Goal: Task Accomplishment & Management: Complete application form

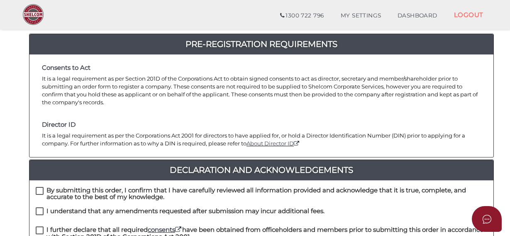
scroll to position [125, 0]
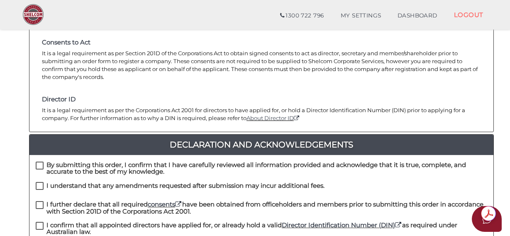
click at [41, 162] on label "By submitting this order, I confirm that I have carefully reviewed all informat…" at bounding box center [262, 167] width 452 height 10
checkbox input "true"
click at [39, 182] on label "I understand that any amendments requested after submission may incur additiona…" at bounding box center [180, 187] width 289 height 10
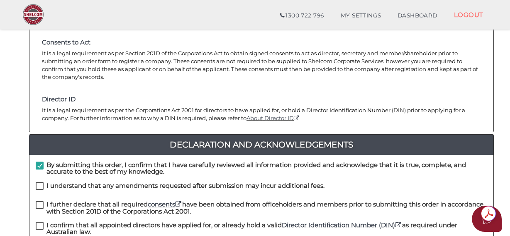
checkbox input "true"
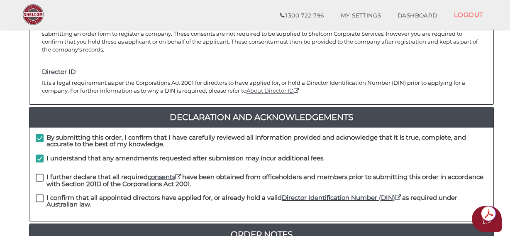
scroll to position [166, 0]
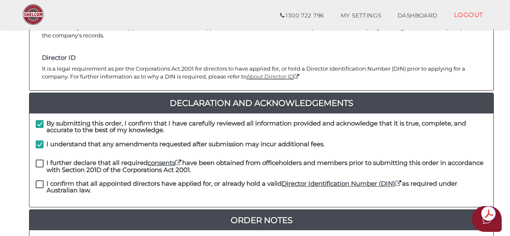
click at [40, 160] on label "I further declare that all required consents have been obtained from officehold…" at bounding box center [262, 165] width 452 height 10
checkbox input "true"
click at [40, 180] on label "I confirm that all appointed directors have applied for, or already hold a vali…" at bounding box center [262, 185] width 452 height 10
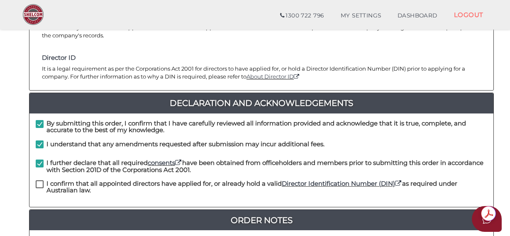
checkbox input "true"
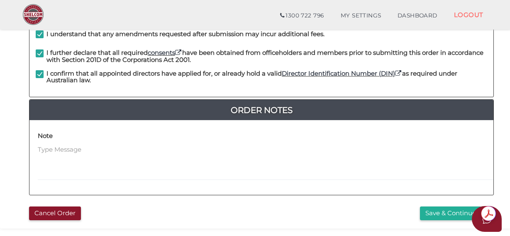
scroll to position [291, 0]
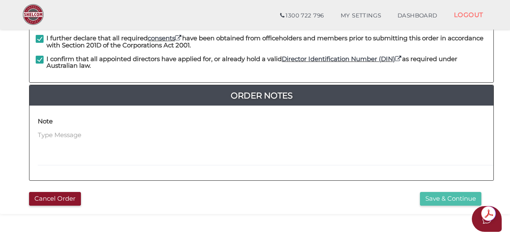
click at [436, 192] on button "Save & Continue" at bounding box center [450, 199] width 61 height 14
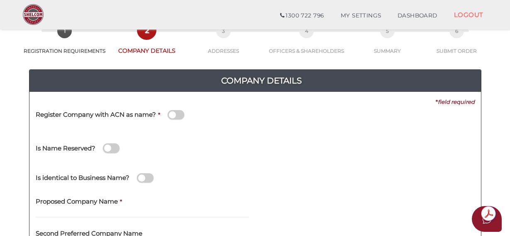
scroll to position [83, 0]
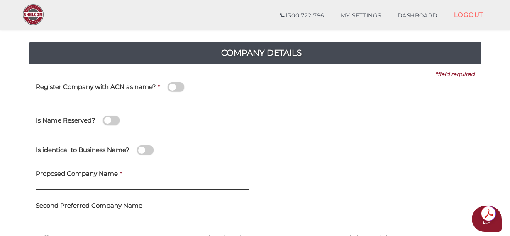
click at [52, 187] on input "text" at bounding box center [143, 185] width 214 height 9
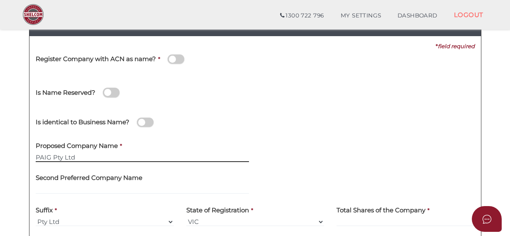
scroll to position [125, 0]
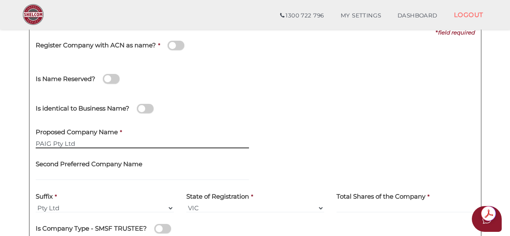
type input "PAIG Pty Ltd"
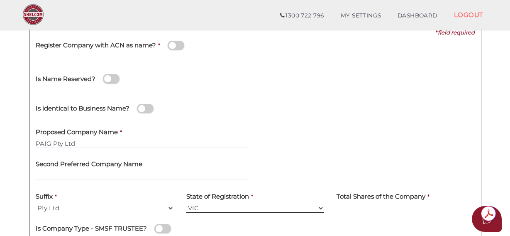
click at [319, 207] on select "VIC ACT NSW NT QLD TAS WA SA" at bounding box center [256, 208] width 138 height 9
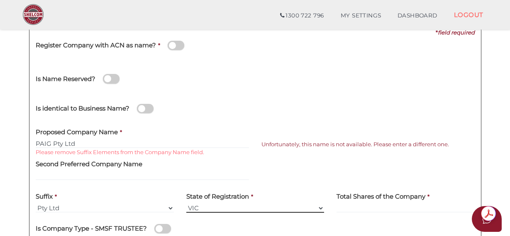
select select "NSW"
click at [187, 204] on select "VIC ACT NSW NT QLD TAS WA SA" at bounding box center [256, 208] width 138 height 9
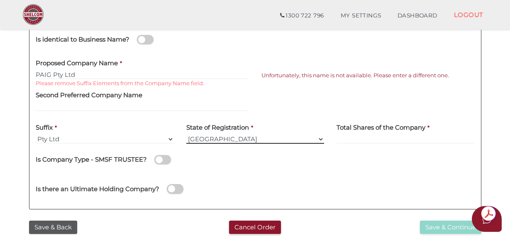
scroll to position [208, 0]
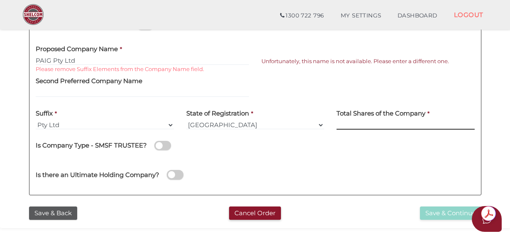
click at [347, 123] on input at bounding box center [406, 124] width 138 height 9
type input "2"
click at [353, 156] on div "Is Company Type - SMSF TRUSTEE?" at bounding box center [255, 147] width 439 height 23
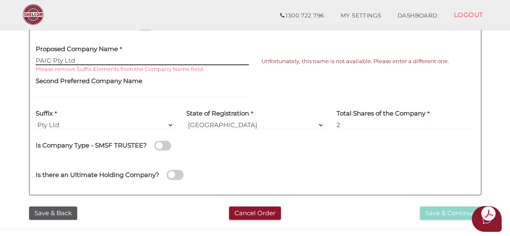
click at [76, 56] on input "PAIG Pty Ltd" at bounding box center [143, 60] width 214 height 9
click at [56, 59] on input "PAIG" at bounding box center [143, 60] width 214 height 9
type input "PAIG"
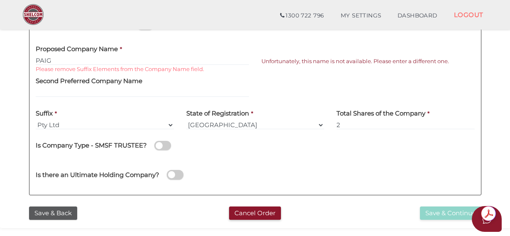
click at [264, 82] on div at bounding box center [368, 87] width 226 height 32
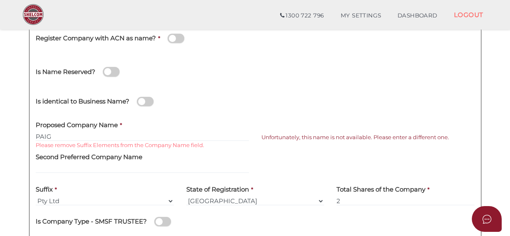
scroll to position [125, 0]
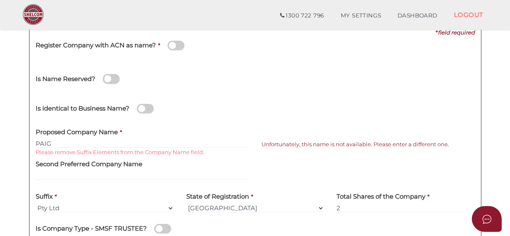
click at [118, 80] on span at bounding box center [111, 79] width 17 height 10
click at [0, 0] on input "checkbox" at bounding box center [0, 0] width 0 height 0
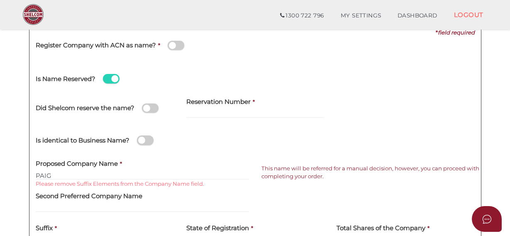
click at [104, 77] on span at bounding box center [111, 79] width 17 height 10
click at [0, 0] on input "checkbox" at bounding box center [0, 0] width 0 height 0
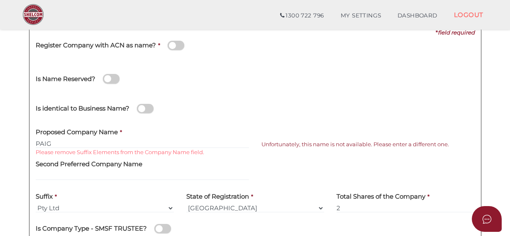
click at [150, 109] on span at bounding box center [145, 109] width 17 height 10
click at [0, 0] on input "checkbox" at bounding box center [0, 0] width 0 height 0
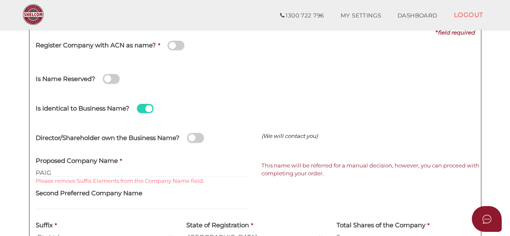
click at [203, 138] on span at bounding box center [195, 138] width 17 height 10
click at [0, 0] on input "checkbox" at bounding box center [0, 0] width 0 height 0
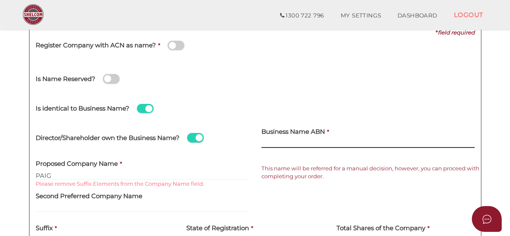
paste input "24 603 255 036"
type input "24 603 255 036"
click at [221, 80] on div "Is Name Reserved?" at bounding box center [149, 74] width 226 height 23
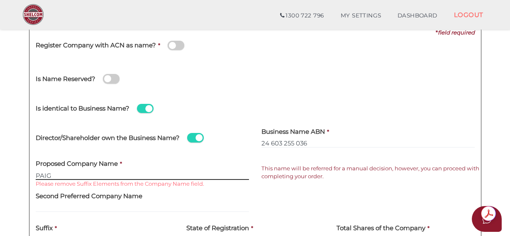
click at [64, 176] on input "PAIG" at bounding box center [143, 175] width 214 height 9
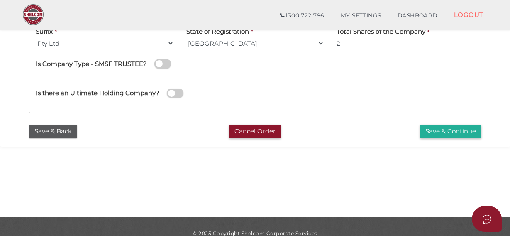
scroll to position [334, 0]
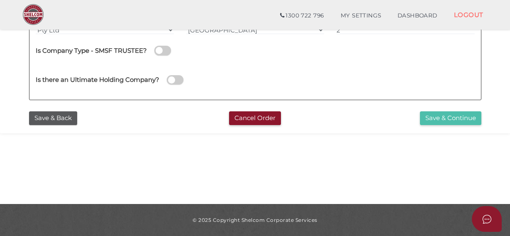
click at [433, 122] on button "Save & Continue" at bounding box center [450, 118] width 61 height 14
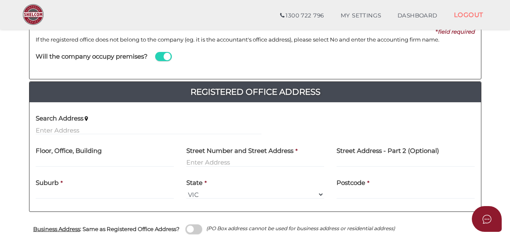
scroll to position [125, 0]
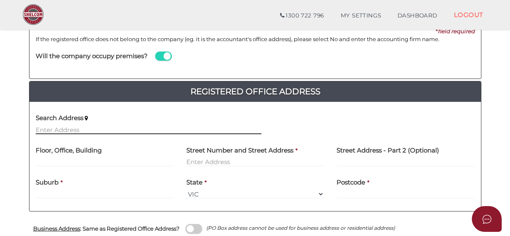
click at [69, 130] on input "text" at bounding box center [149, 129] width 226 height 9
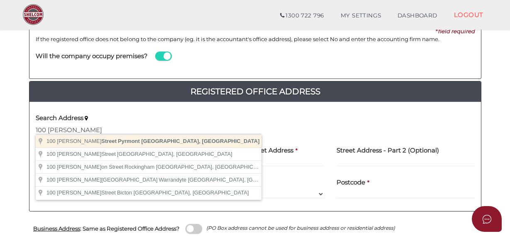
type input "100 Harris Street, Pyrmont NSW, Australia"
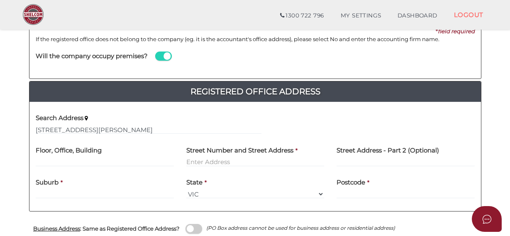
type input "100 Harris Street"
type input "Pyrmont"
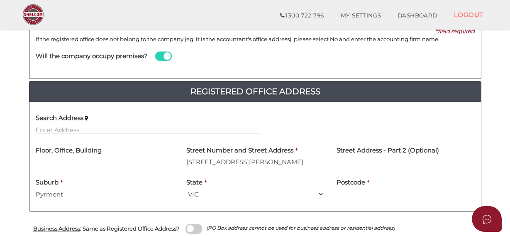
select select "[GEOGRAPHIC_DATA]"
type input "2009"
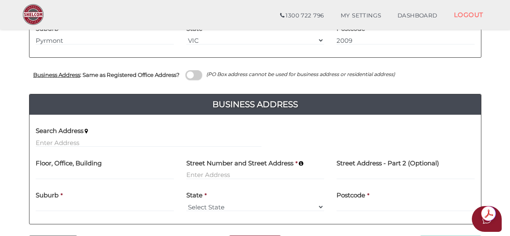
scroll to position [291, 0]
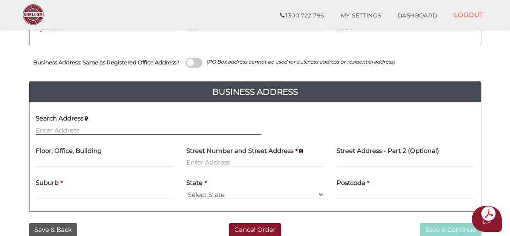
click at [65, 133] on input "text" at bounding box center [149, 129] width 226 height 9
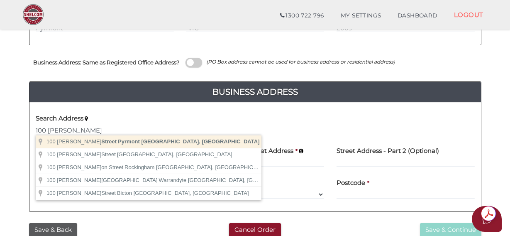
type input "100 Harris Street, Pyrmont NSW, Australia"
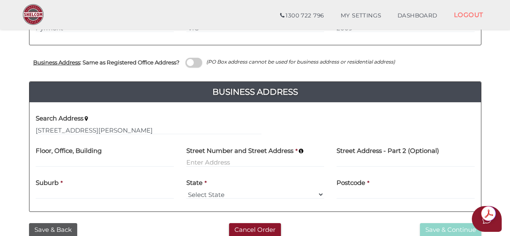
type input "100 Harris Street"
type input "Pyrmont"
select select "[GEOGRAPHIC_DATA]"
type input "2009"
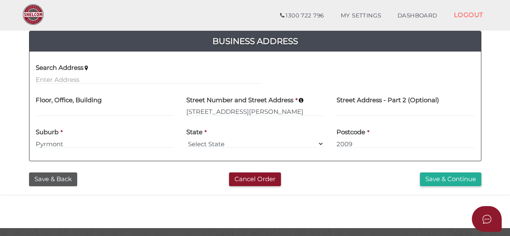
scroll to position [366, 0]
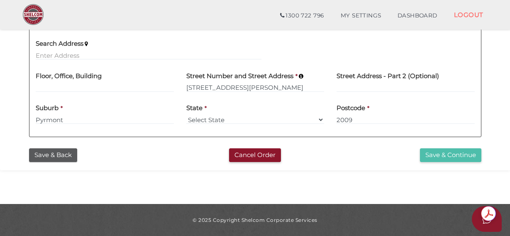
click at [454, 152] on button "Save & Continue" at bounding box center [450, 155] width 61 height 14
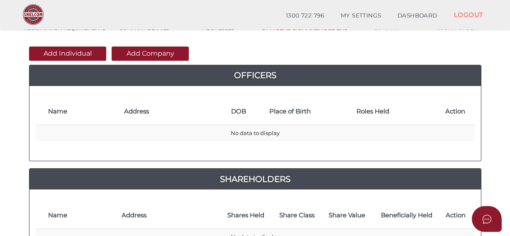
scroll to position [83, 0]
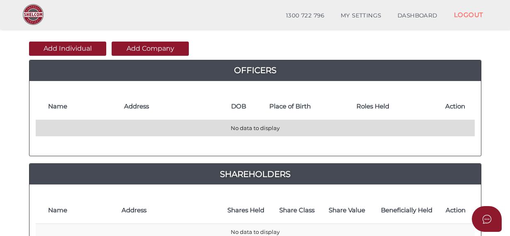
click at [57, 126] on td "No data to display" at bounding box center [255, 128] width 439 height 16
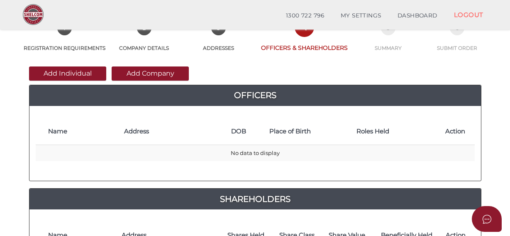
scroll to position [42, 0]
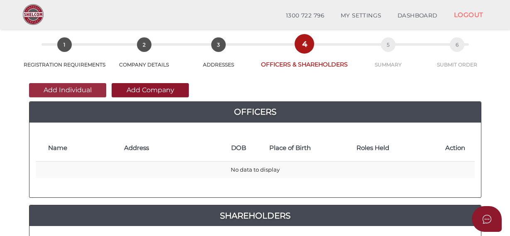
click at [66, 90] on button "Add Individual" at bounding box center [67, 90] width 77 height 14
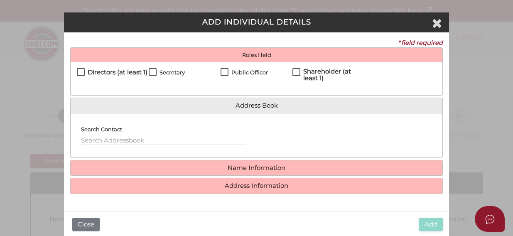
click at [82, 72] on label "Directors (at least 1)" at bounding box center [112, 74] width 71 height 10
checkbox input "true"
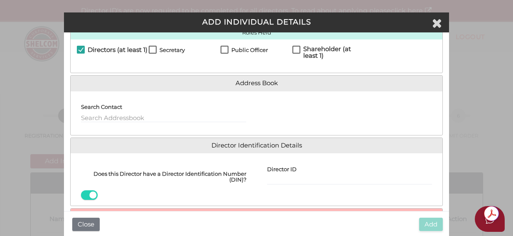
scroll to position [2, 0]
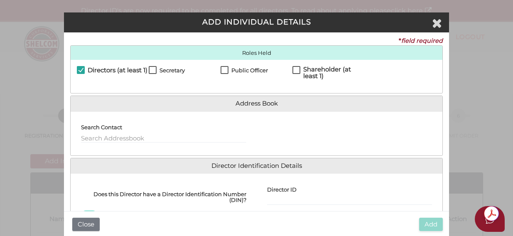
click at [123, 130] on div "Search Contact" at bounding box center [163, 130] width 165 height 25
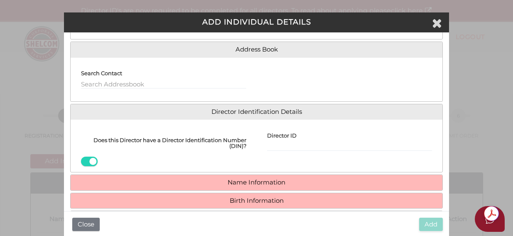
scroll to position [85, 0]
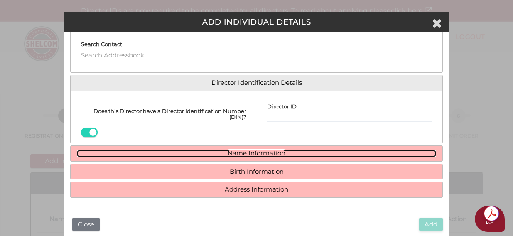
click at [204, 152] on link "Name Information" at bounding box center [256, 153] width 359 height 7
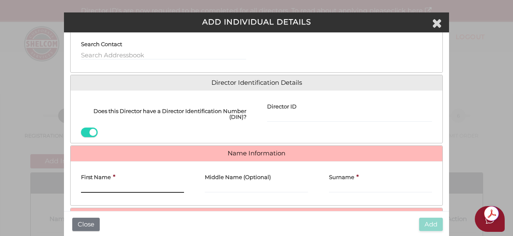
click at [88, 191] on input "First Name" at bounding box center [132, 188] width 103 height 9
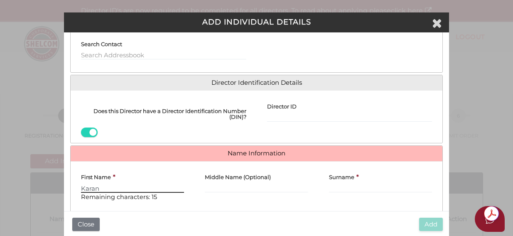
type input "Karan"
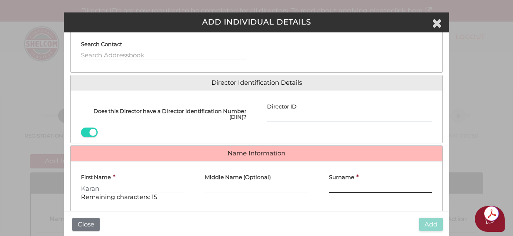
click at [337, 191] on input "Surname" at bounding box center [380, 188] width 103 height 9
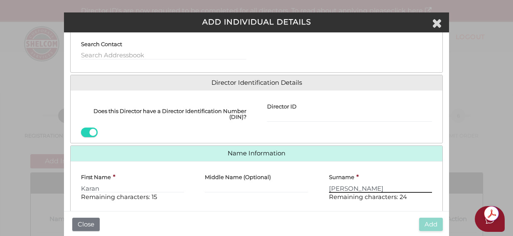
type input "Sharma"
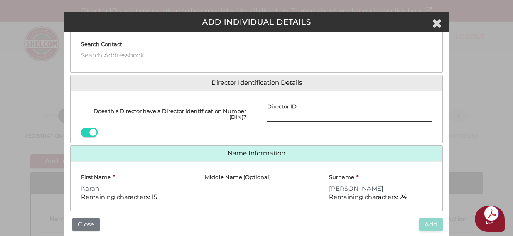
click at [346, 119] on input "Director ID" at bounding box center [349, 117] width 165 height 9
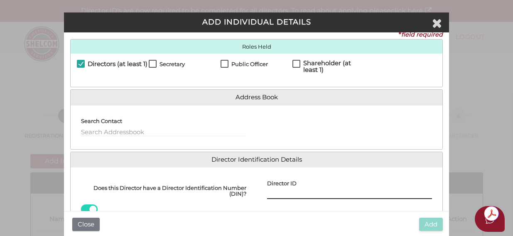
scroll to position [0, 0]
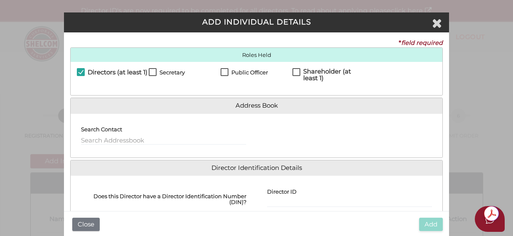
click at [297, 73] on label "Shareholder (at least 1)" at bounding box center [328, 73] width 72 height 10
checkbox input "true"
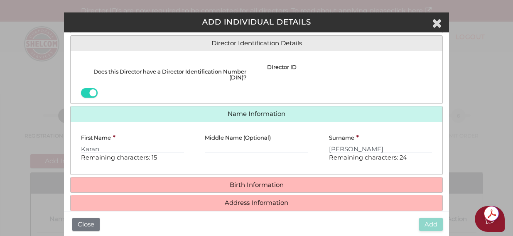
scroll to position [156, 0]
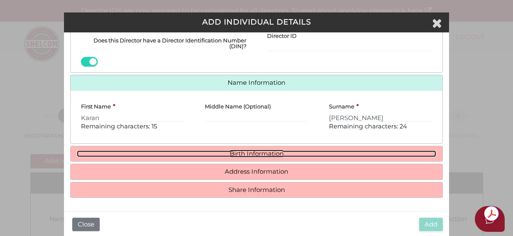
click at [228, 155] on link "Birth Information" at bounding box center [256, 153] width 359 height 7
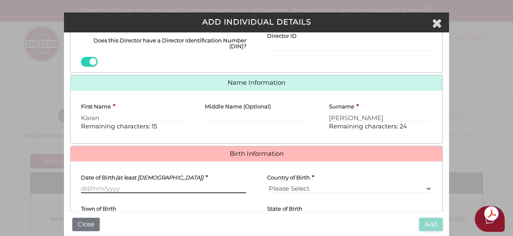
click at [98, 191] on input "Date of Birth (at least 18 years old)" at bounding box center [163, 188] width 165 height 9
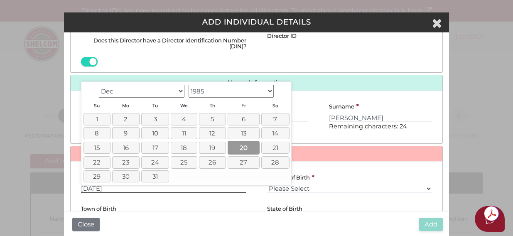
type input "20/12/1985"
click at [241, 148] on link "20" at bounding box center [244, 148] width 32 height 14
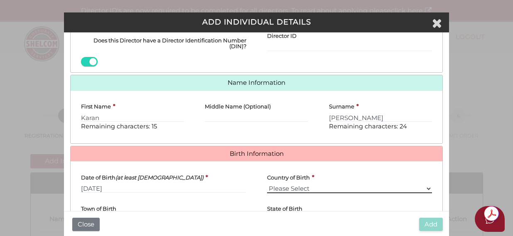
click at [287, 191] on select "Please Select v Australia Afghanistan Albania Algeria American Samoa Andorra An…" at bounding box center [349, 188] width 165 height 9
select select "[GEOGRAPHIC_DATA]"
click at [267, 184] on select "Please Select v Australia Afghanistan Albania Algeria American Samoa Andorra An…" at bounding box center [349, 188] width 165 height 9
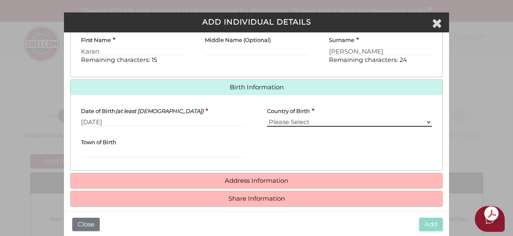
scroll to position [231, 0]
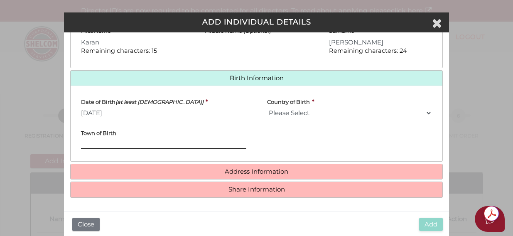
click at [92, 145] on input "Town of Birth" at bounding box center [163, 144] width 165 height 9
type input "Amritsar"
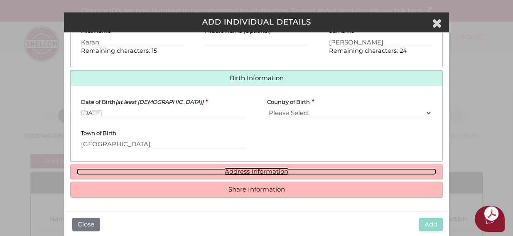
click at [255, 170] on link "Address Information" at bounding box center [256, 171] width 359 height 7
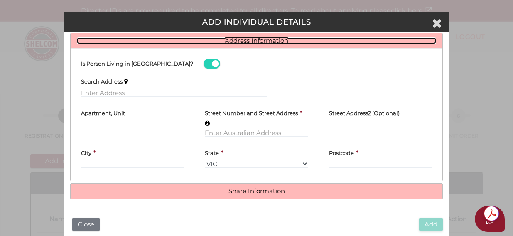
scroll to position [364, 0]
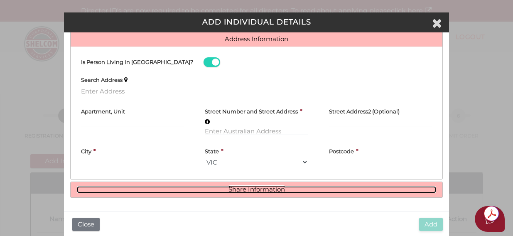
click at [243, 193] on link "Share Information" at bounding box center [256, 189] width 359 height 7
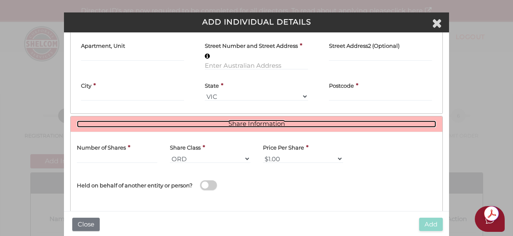
scroll to position [447, 0]
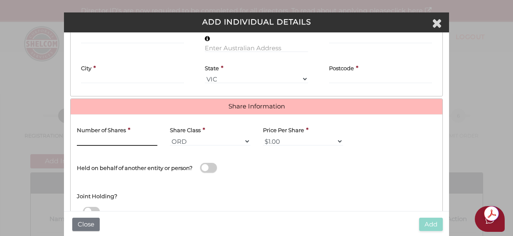
click at [92, 144] on input "text" at bounding box center [117, 141] width 81 height 9
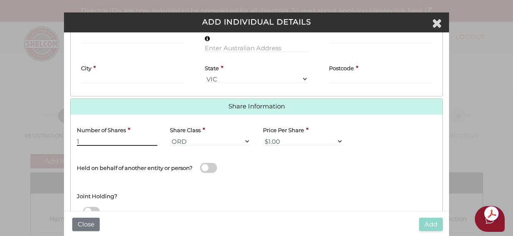
type input "1"
click at [283, 174] on div "Name of Entity *" at bounding box center [350, 166] width 186 height 28
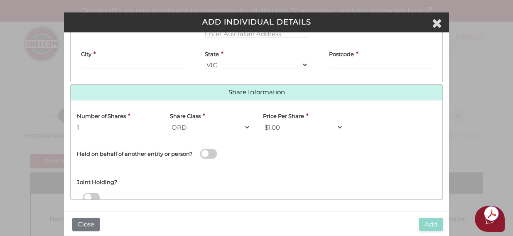
scroll to position [463, 0]
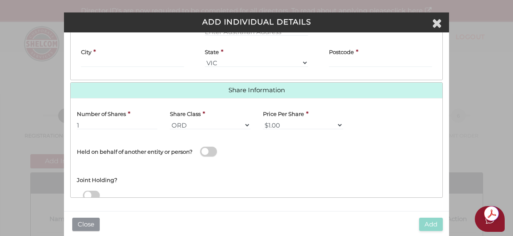
click at [91, 227] on button "Close" at bounding box center [85, 225] width 27 height 14
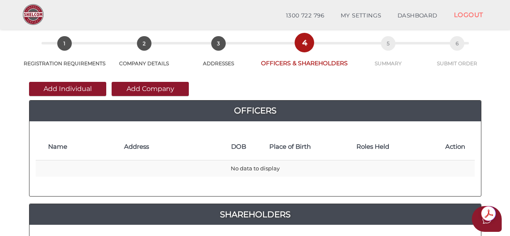
scroll to position [42, 0]
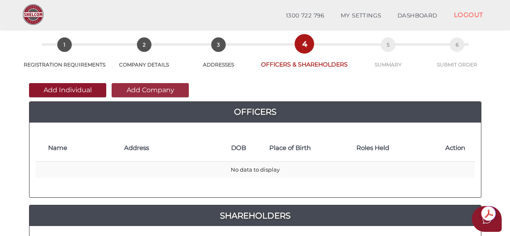
click at [161, 93] on button "Add Company" at bounding box center [150, 90] width 77 height 14
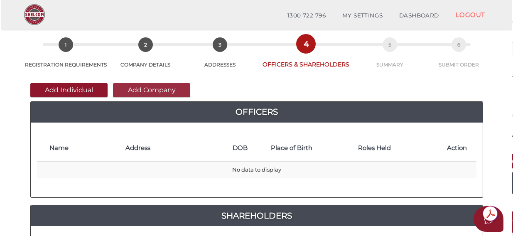
scroll to position [0, 0]
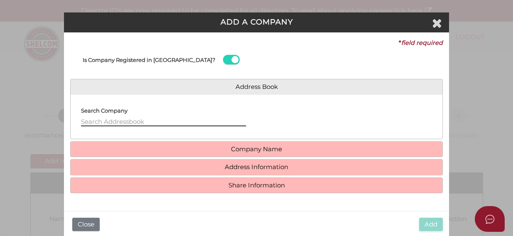
click at [133, 120] on input "text" at bounding box center [163, 121] width 165 height 9
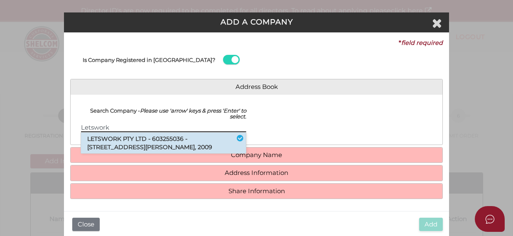
type input "Letswork"
click at [129, 137] on li "LETSWORK PTY LTD - 603255036 - [STREET_ADDRESS][PERSON_NAME], 2009" at bounding box center [163, 143] width 165 height 21
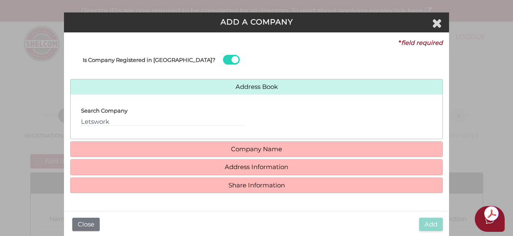
click at [169, 154] on h4 "Company Name" at bounding box center [256, 149] width 371 height 15
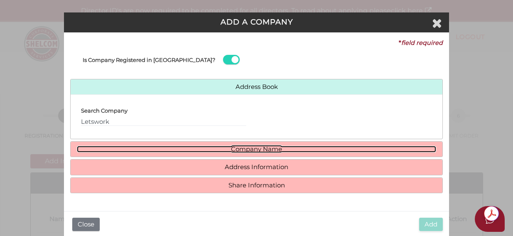
click at [242, 151] on link "Company Name" at bounding box center [256, 149] width 359 height 7
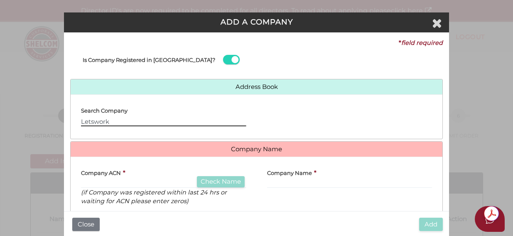
click at [110, 123] on input "Letswork" at bounding box center [163, 121] width 165 height 9
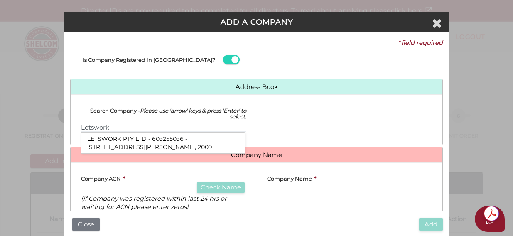
click at [341, 114] on div at bounding box center [350, 119] width 186 height 37
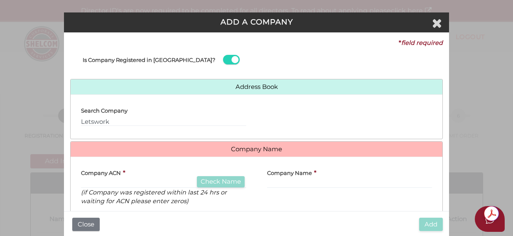
scroll to position [42, 0]
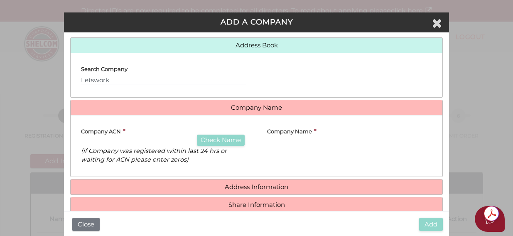
click at [135, 136] on div "Company ACN * Check Name (if Company was registered within last 24 hrs or waiti…" at bounding box center [163, 143] width 165 height 42
click at [328, 133] on div "Company Name *" at bounding box center [349, 134] width 165 height 25
click at [329, 135] on div "Company Name *" at bounding box center [349, 134] width 165 height 25
click at [204, 191] on h4 "Address Information" at bounding box center [256, 186] width 371 height 15
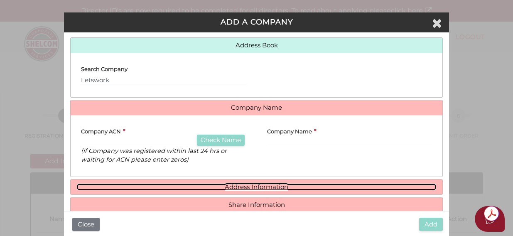
click at [243, 190] on link "Address Information" at bounding box center [256, 187] width 359 height 7
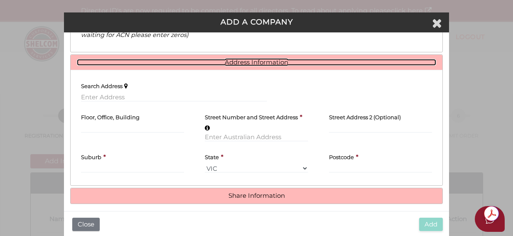
scroll to position [172, 0]
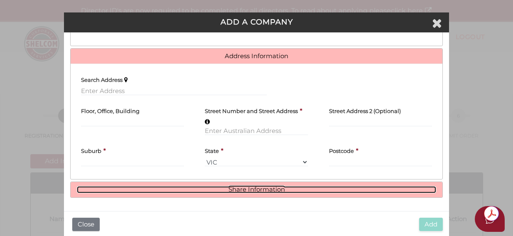
click at [236, 191] on link "Share Information" at bounding box center [256, 189] width 359 height 7
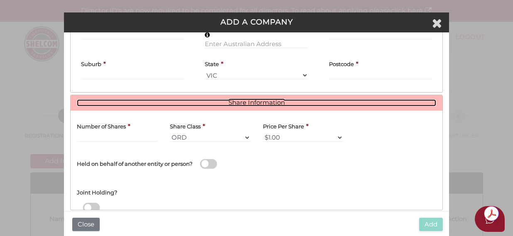
scroll to position [272, 0]
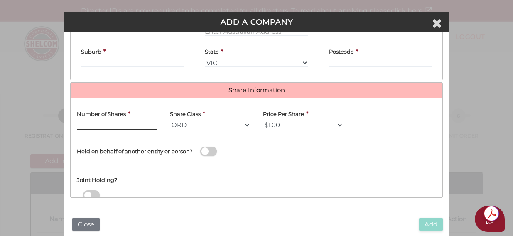
click at [97, 126] on input "text" at bounding box center [117, 124] width 81 height 9
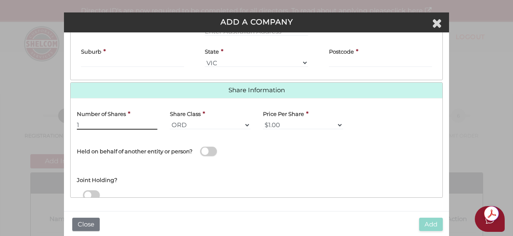
type input "1"
click at [269, 150] on div "Name of Entity *" at bounding box center [350, 150] width 186 height 28
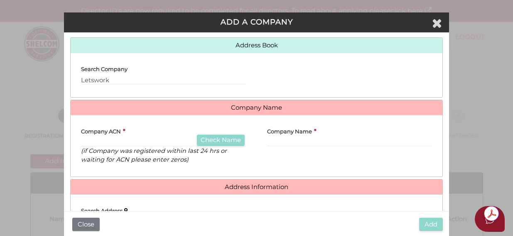
scroll to position [0, 0]
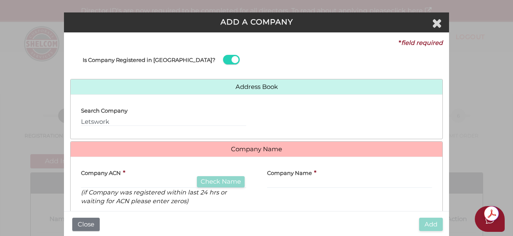
click at [223, 60] on span at bounding box center [231, 60] width 17 height 10
click at [0, 0] on input "checkbox" at bounding box center [0, 0] width 0 height 0
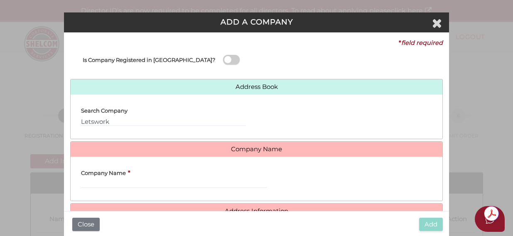
click at [223, 59] on span at bounding box center [231, 60] width 17 height 10
click at [0, 0] on input "checkbox" at bounding box center [0, 0] width 0 height 0
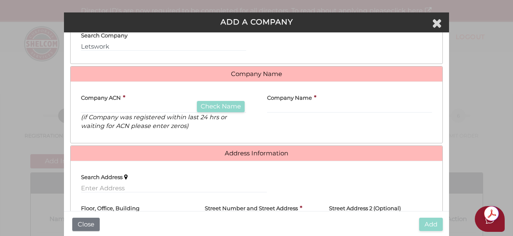
scroll to position [83, 0]
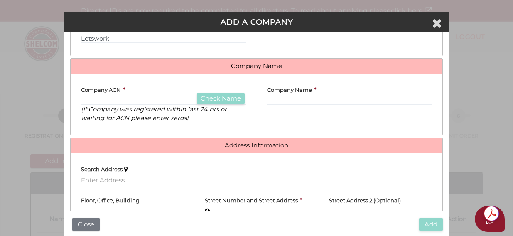
click at [100, 95] on label "Company ACN" at bounding box center [101, 88] width 40 height 16
click at [133, 90] on div "Company ACN * Check Name (if Company was registered within last 24 hrs or waiti…" at bounding box center [163, 101] width 165 height 42
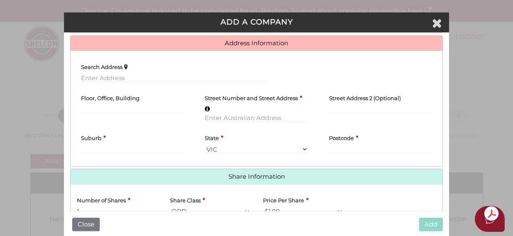
scroll to position [230, 0]
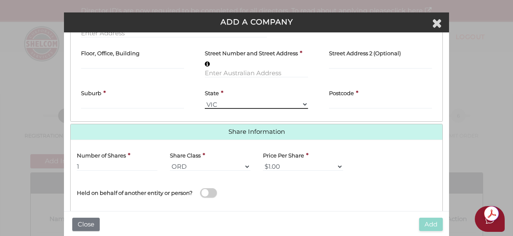
click at [304, 104] on select "VIC ACT NSW NT QLD TAS WA SA" at bounding box center [256, 104] width 103 height 9
select select "[GEOGRAPHIC_DATA]"
click at [205, 100] on select "VIC ACT NSW NT QLD TAS WA SA" at bounding box center [256, 104] width 103 height 9
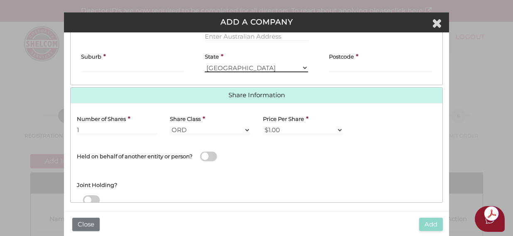
scroll to position [272, 0]
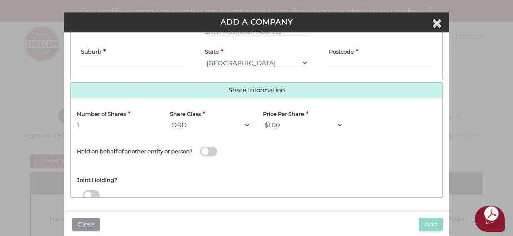
click at [84, 223] on button "Close" at bounding box center [85, 225] width 27 height 14
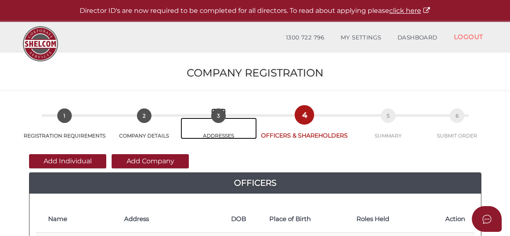
click at [221, 120] on span "3" at bounding box center [218, 115] width 15 height 15
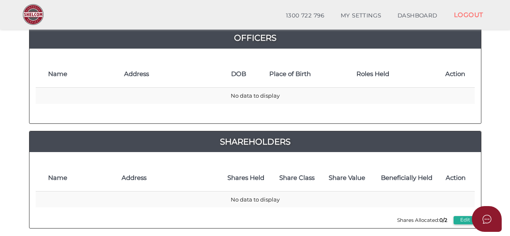
scroll to position [42, 0]
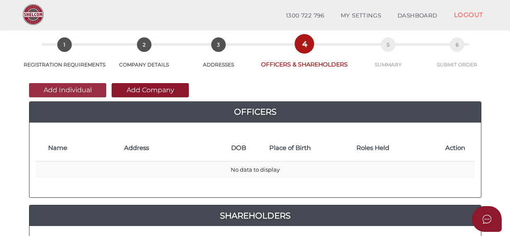
click at [64, 91] on button "Add Individual" at bounding box center [67, 90] width 77 height 14
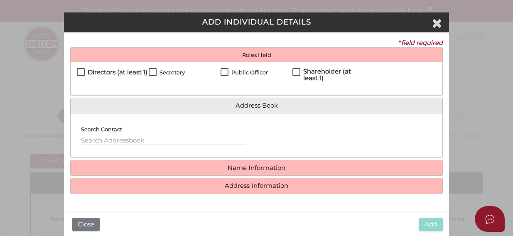
click at [83, 70] on label "Directors (at least 1)" at bounding box center [112, 74] width 71 height 10
checkbox input "true"
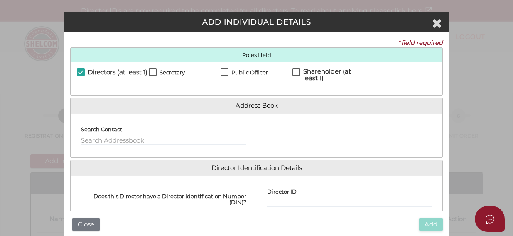
click at [297, 70] on label "Shareholder (at least 1)" at bounding box center [328, 73] width 72 height 10
checkbox input "true"
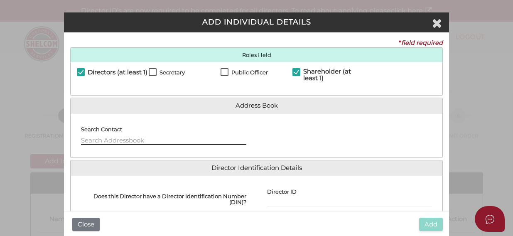
click at [103, 140] on input "text" at bounding box center [163, 140] width 165 height 9
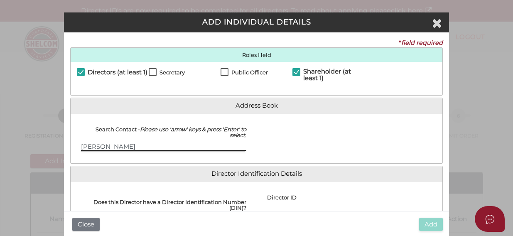
type input "[PERSON_NAME]"
click at [160, 147] on input "[PERSON_NAME]" at bounding box center [163, 146] width 165 height 9
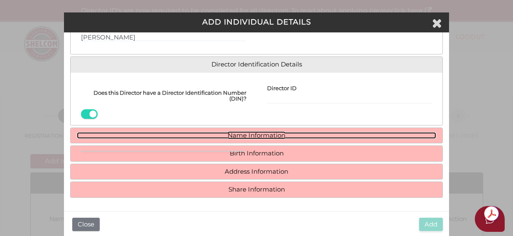
scroll to position [103, 0]
click at [260, 136] on link "Name Information" at bounding box center [256, 135] width 359 height 7
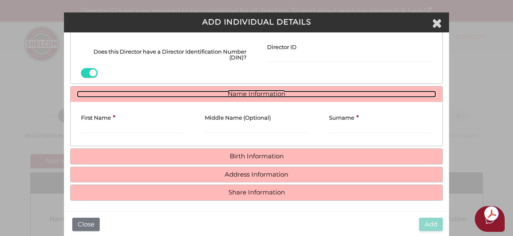
scroll to position [147, 0]
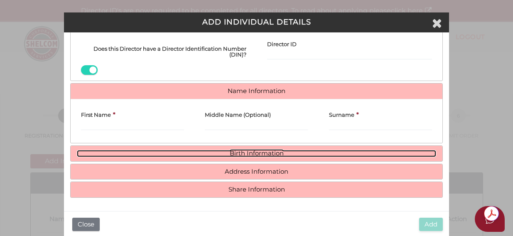
click at [240, 150] on link "Birth Information" at bounding box center [256, 153] width 359 height 7
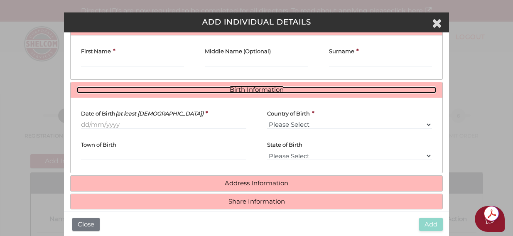
scroll to position [223, 0]
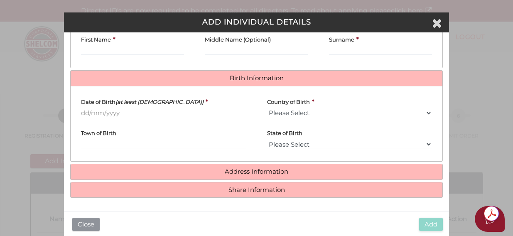
click at [84, 226] on button "Close" at bounding box center [85, 225] width 27 height 14
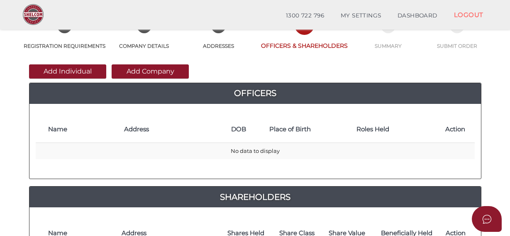
scroll to position [83, 0]
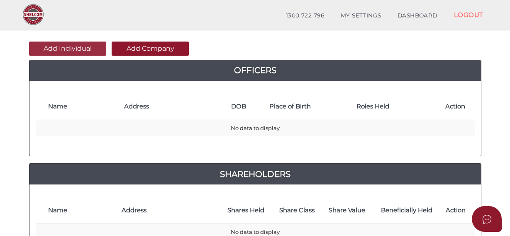
click at [71, 49] on button "Add Individual" at bounding box center [67, 49] width 77 height 14
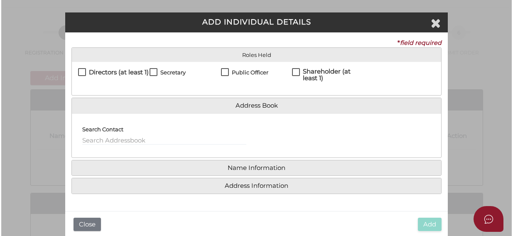
scroll to position [0, 0]
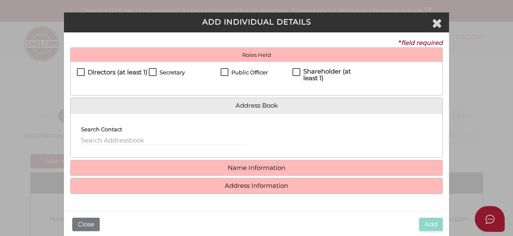
click at [82, 74] on label "Directors (at least 1)" at bounding box center [112, 74] width 71 height 10
checkbox input "true"
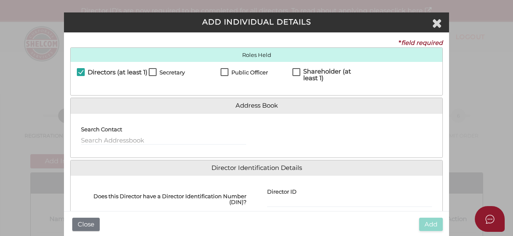
click at [290, 73] on div "Public Officer" at bounding box center [257, 75] width 72 height 14
click at [110, 140] on input "text" at bounding box center [163, 140] width 165 height 9
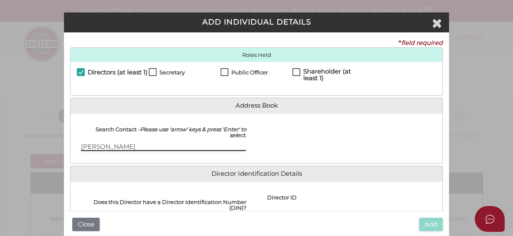
type input "Karan Sharma"
click at [187, 146] on input "Karan Sharma" at bounding box center [163, 146] width 165 height 9
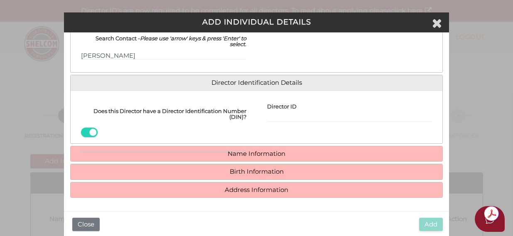
scroll to position [85, 0]
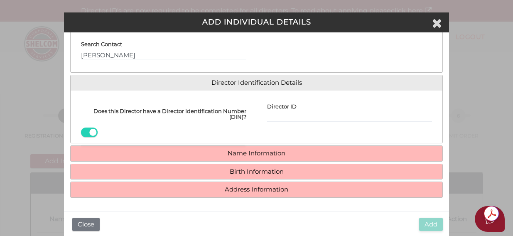
click at [207, 160] on h4 "Name Information" at bounding box center [256, 153] width 371 height 15
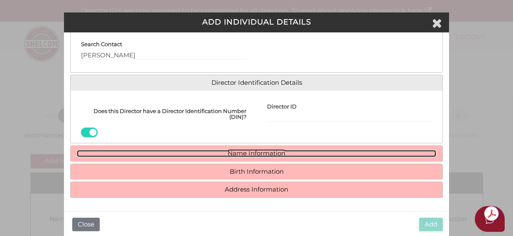
click at [250, 154] on link "Name Information" at bounding box center [256, 153] width 359 height 7
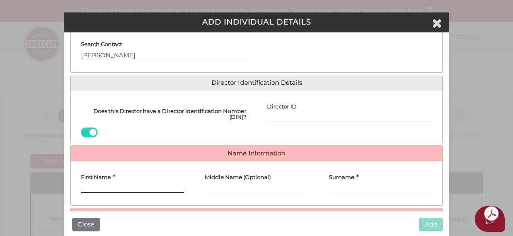
click at [100, 188] on input "First Name" at bounding box center [132, 188] width 103 height 9
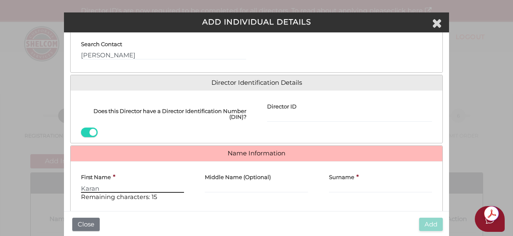
type input "Karan"
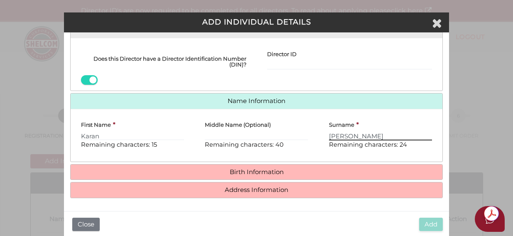
scroll to position [138, 0]
type input "Sharma"
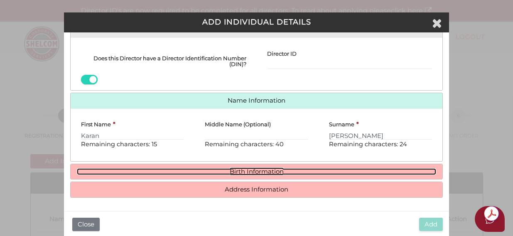
click at [243, 172] on link "Birth Information" at bounding box center [256, 171] width 359 height 7
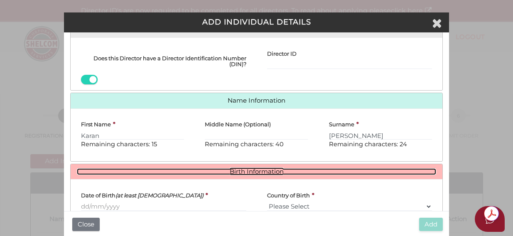
scroll to position [179, 0]
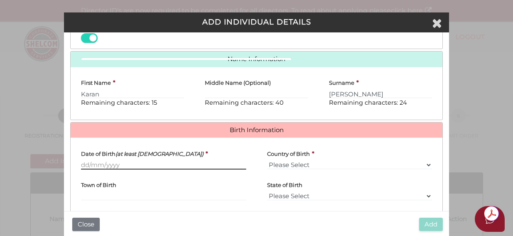
click at [112, 165] on input "Date of Birth (at least 18 years old)" at bounding box center [163, 164] width 165 height 9
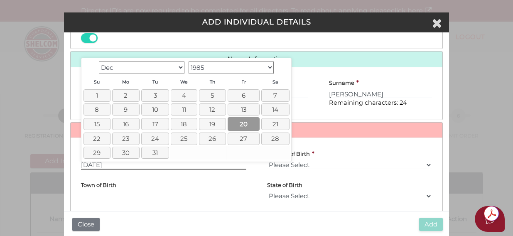
type input "20/12/1985"
click at [253, 124] on link "20" at bounding box center [244, 124] width 32 height 14
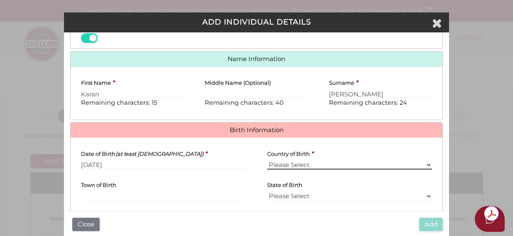
click at [286, 163] on select "Please Select v Australia Afghanistan Albania Algeria American Samoa Andorra An…" at bounding box center [349, 164] width 165 height 9
select select "India"
click at [267, 160] on select "Please Select v Australia Afghanistan Albania Algeria American Samoa Andorra An…" at bounding box center [349, 164] width 165 height 9
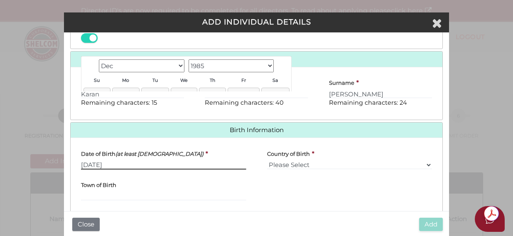
click at [238, 161] on input "20/12/1985" at bounding box center [163, 164] width 165 height 9
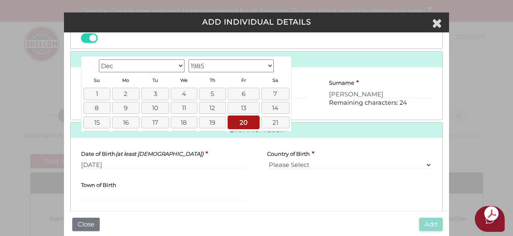
click at [243, 187] on div "Town of Birth" at bounding box center [163, 188] width 165 height 25
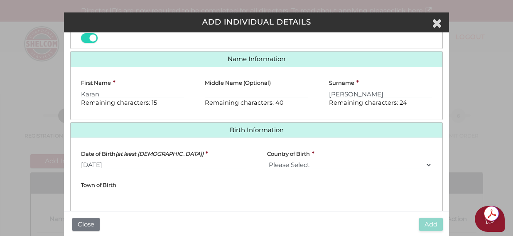
click at [91, 206] on div "Town of Birth" at bounding box center [164, 191] width 186 height 31
click at [88, 198] on input "Town of Birth" at bounding box center [163, 195] width 165 height 9
type input "Amritsar"
click at [274, 125] on h4 "Birth Information" at bounding box center [256, 130] width 371 height 15
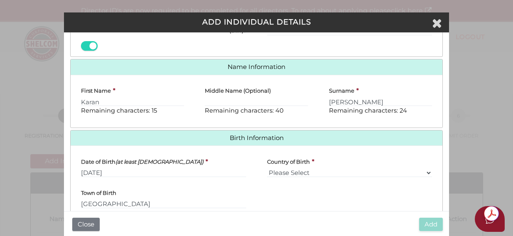
scroll to position [213, 0]
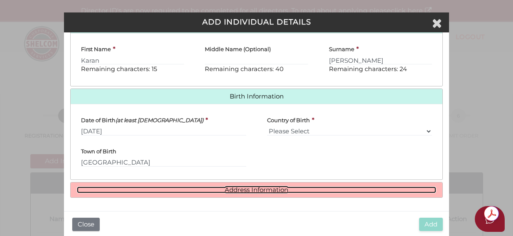
click at [243, 193] on link "Address Information" at bounding box center [256, 190] width 359 height 7
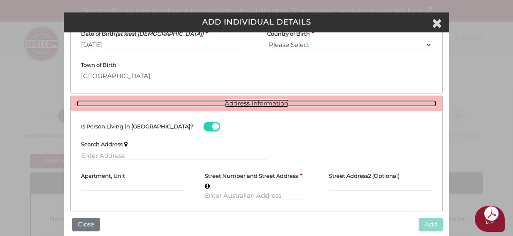
scroll to position [338, 0]
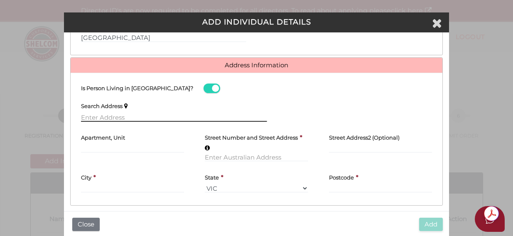
click at [94, 115] on input "text" at bounding box center [174, 117] width 186 height 9
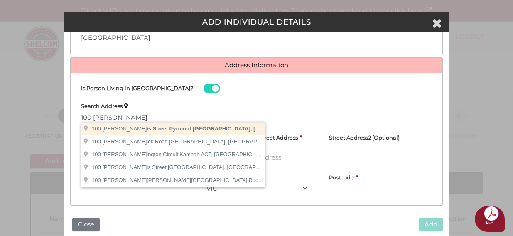
type input "100 Harris Street, Pyrmont NSW, Australia"
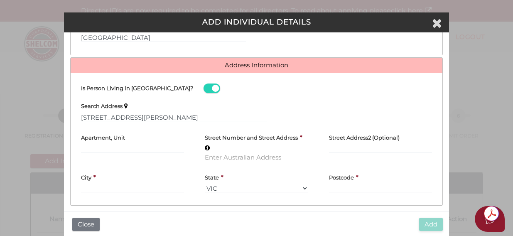
type input "100 Harris Street"
type input "Pyrmont"
select select "[GEOGRAPHIC_DATA]"
type input "2009"
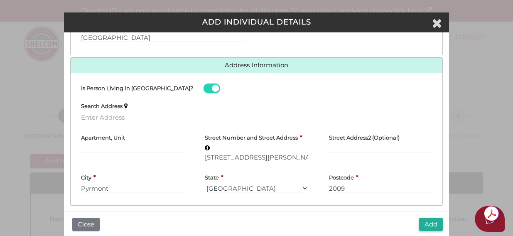
scroll to position [346, 0]
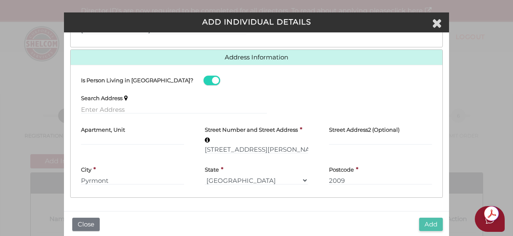
click at [426, 224] on button "Add" at bounding box center [431, 225] width 24 height 14
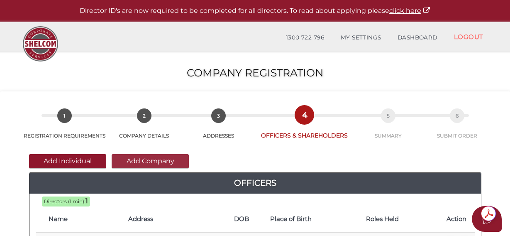
click at [146, 161] on button "Add Company" at bounding box center [150, 161] width 77 height 14
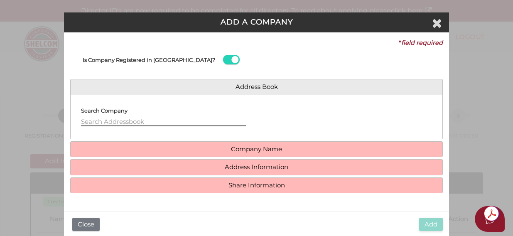
click at [99, 121] on input "text" at bounding box center [163, 121] width 165 height 9
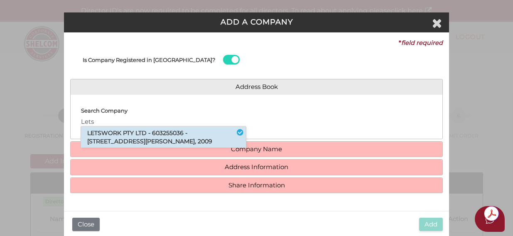
click at [114, 140] on li "LETSWORK PTY LTD - 603255036 - 100 Harris Street, Pyrmont, NSW, 2009" at bounding box center [163, 137] width 165 height 21
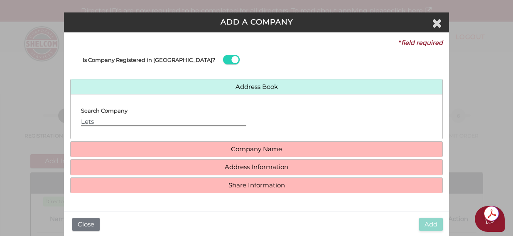
click at [110, 121] on input "Lets" at bounding box center [163, 121] width 165 height 9
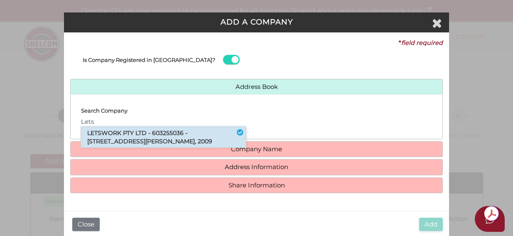
click at [118, 137] on li "LETSWORK PTY LTD - 603255036 - 100 Harris Street, Pyrmont, NSW, 2009" at bounding box center [163, 137] width 165 height 21
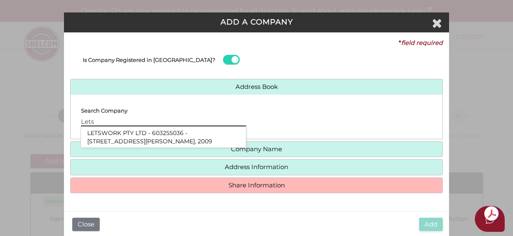
click at [123, 125] on input "Lets" at bounding box center [163, 121] width 165 height 9
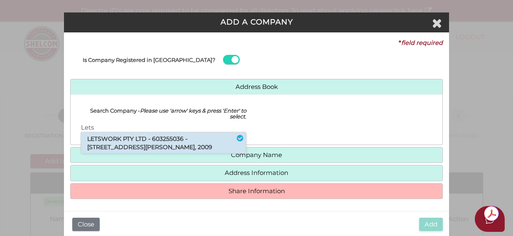
click at [108, 143] on li "LETSWORK PTY LTD - 603255036 - 100 Harris Street, Pyrmont, NSW, 2009" at bounding box center [163, 143] width 165 height 21
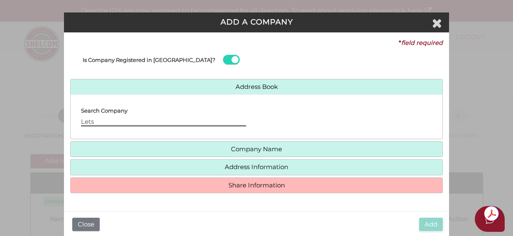
click at [103, 123] on input "Lets" at bounding box center [163, 121] width 165 height 9
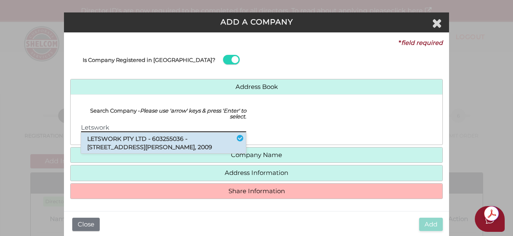
type input "Letswork"
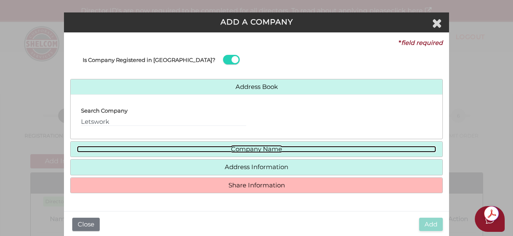
click at [226, 150] on link "Company Name" at bounding box center [256, 149] width 359 height 7
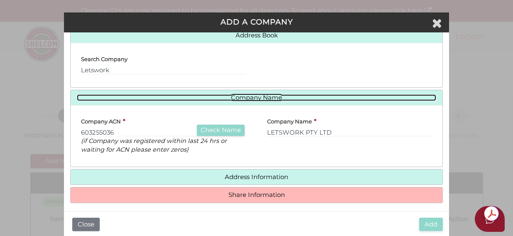
scroll to position [57, 0]
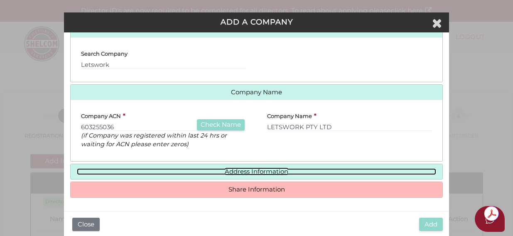
click at [233, 174] on link "Address Information" at bounding box center [256, 171] width 359 height 7
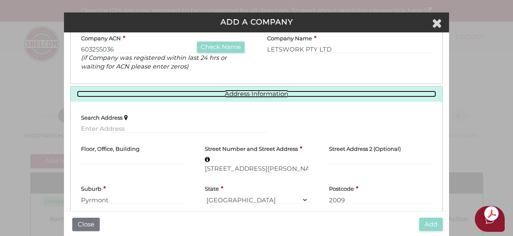
scroll to position [140, 0]
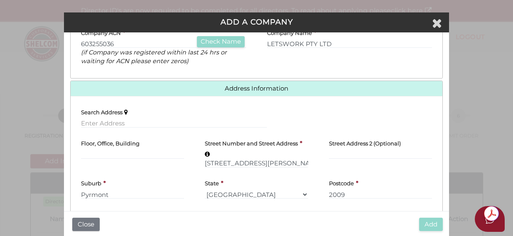
click at [114, 117] on label "Search Address" at bounding box center [102, 111] width 42 height 16
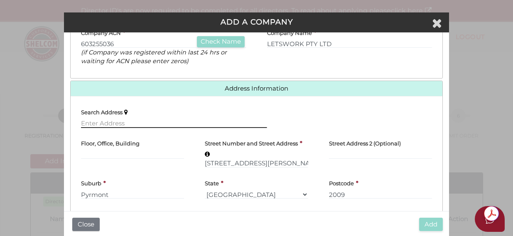
click at [96, 127] on input "text" at bounding box center [174, 123] width 186 height 9
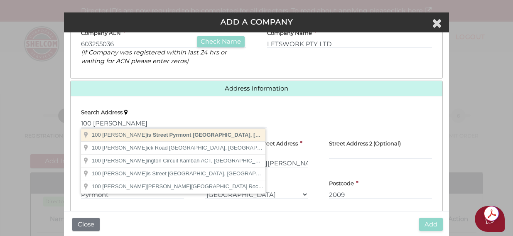
type input "[STREET_ADDRESS][PERSON_NAME]"
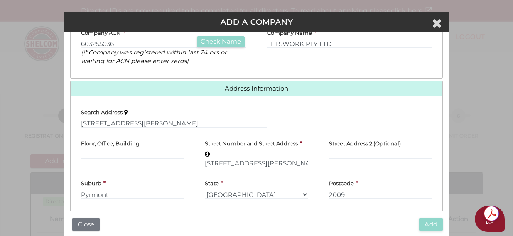
type input "[STREET_ADDRESS][PERSON_NAME]"
type input "Pyrmont"
select select "[GEOGRAPHIC_DATA]"
type input "2009"
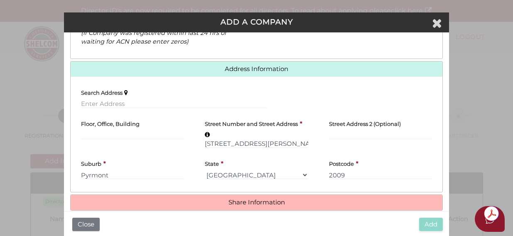
scroll to position [172, 0]
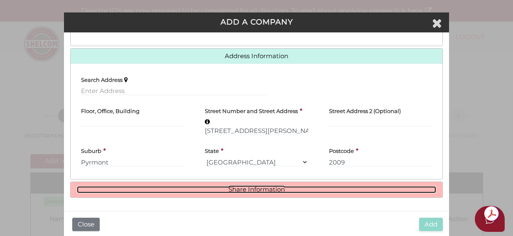
click at [245, 190] on link "Share Information" at bounding box center [256, 189] width 359 height 7
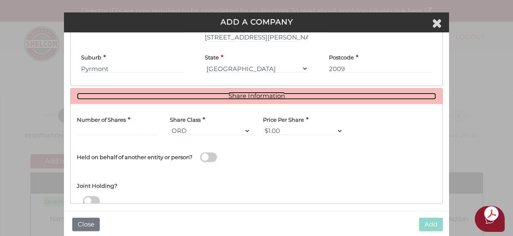
scroll to position [272, 0]
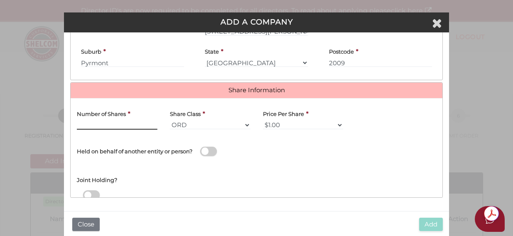
click at [87, 125] on input "text" at bounding box center [117, 124] width 81 height 9
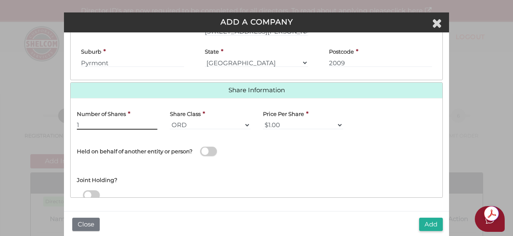
type input "1"
click at [272, 149] on div "Name of Entity *" at bounding box center [350, 150] width 186 height 28
click at [430, 224] on button "Add" at bounding box center [431, 225] width 24 height 14
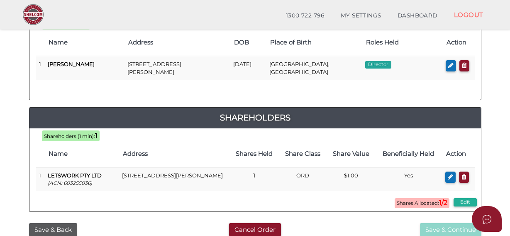
scroll to position [166, 0]
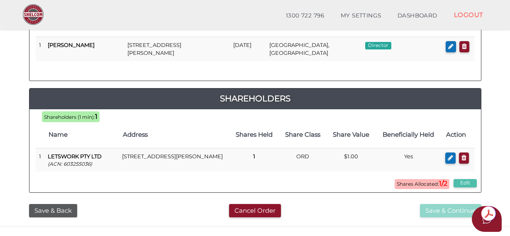
click at [464, 184] on button "Edit" at bounding box center [465, 183] width 23 height 8
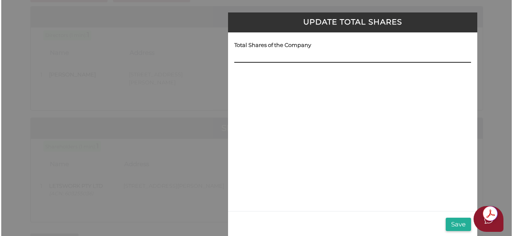
scroll to position [0, 0]
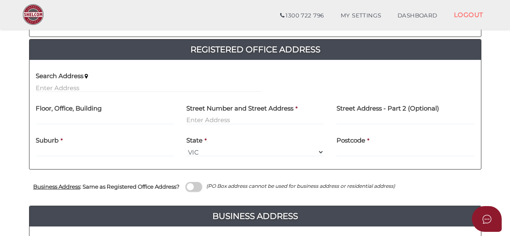
scroll to position [166, 0]
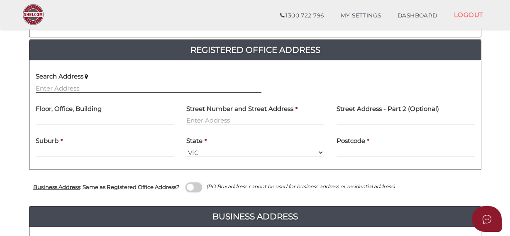
click at [79, 87] on input "text" at bounding box center [149, 87] width 226 height 9
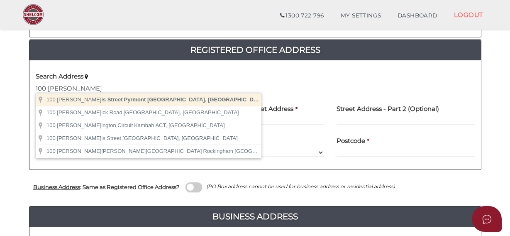
type input "100 Harris Street, Pyrmont NSW, Australia"
type input "100 Harris Street"
type input "Pyrmont"
select select "[GEOGRAPHIC_DATA]"
type input "2009"
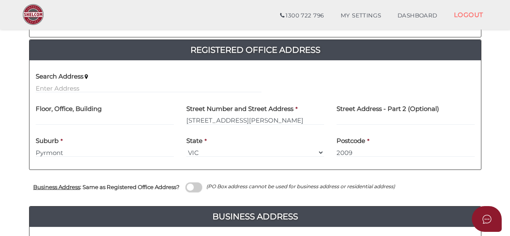
click at [202, 93] on div "Search Address" at bounding box center [148, 83] width 238 height 32
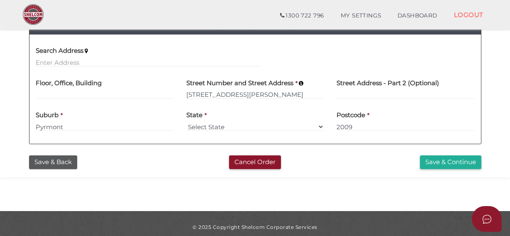
scroll to position [366, 0]
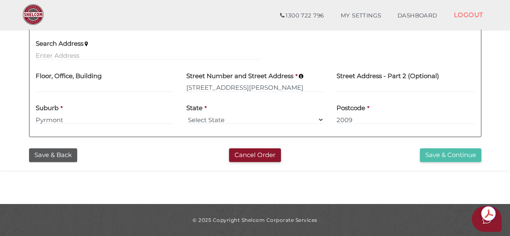
click at [437, 154] on button "Save & Continue" at bounding box center [450, 155] width 61 height 14
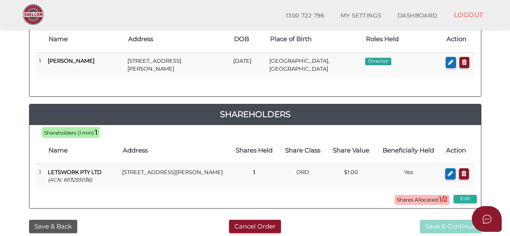
scroll to position [166, 0]
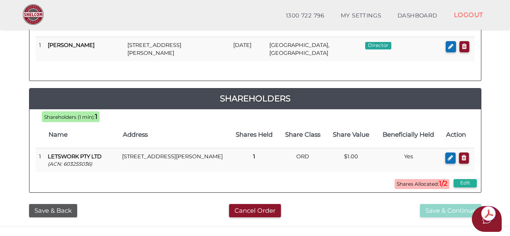
click at [425, 183] on span "Shares Allocated: 1/2" at bounding box center [422, 184] width 55 height 10
click at [467, 184] on button "Edit" at bounding box center [465, 183] width 23 height 8
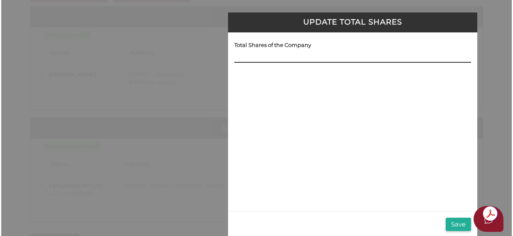
scroll to position [0, 0]
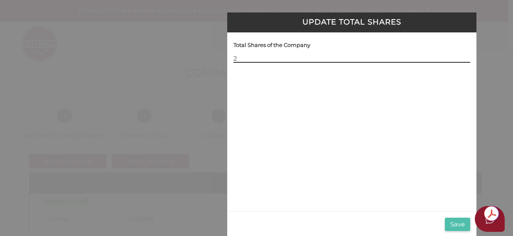
type input "2"
click at [452, 225] on button "Save" at bounding box center [457, 225] width 25 height 14
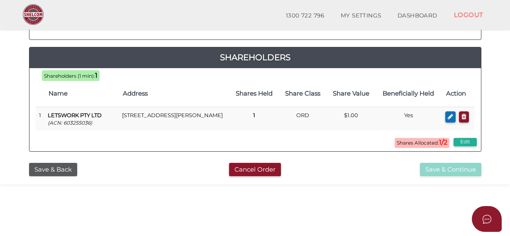
scroll to position [208, 0]
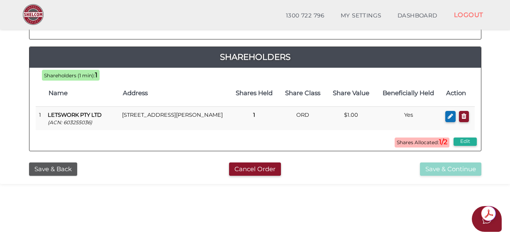
click at [409, 144] on span "Shares Allocated: 1/2" at bounding box center [422, 142] width 55 height 10
click at [440, 142] on b "1/2" at bounding box center [443, 142] width 8 height 8
click at [463, 141] on button "Edit" at bounding box center [465, 141] width 23 height 8
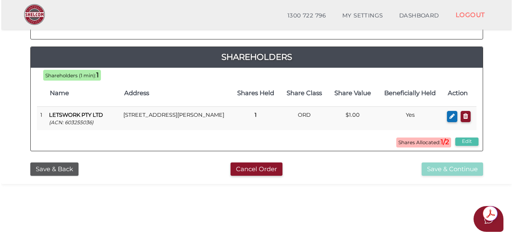
scroll to position [0, 0]
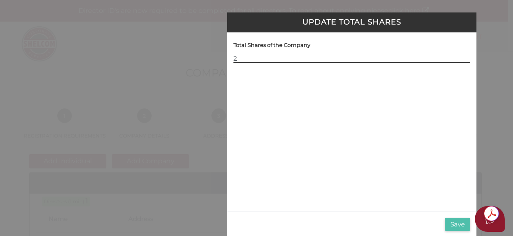
type input "2"
click at [457, 223] on button "Save" at bounding box center [457, 225] width 25 height 14
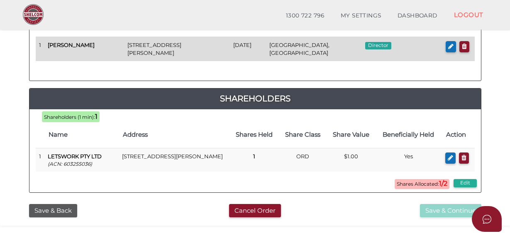
scroll to position [208, 0]
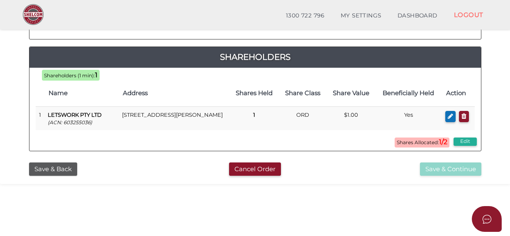
click at [63, 75] on span "Shareholders (1 min):" at bounding box center [69, 76] width 51 height 6
click at [51, 170] on button "Save & Back" at bounding box center [53, 169] width 48 height 14
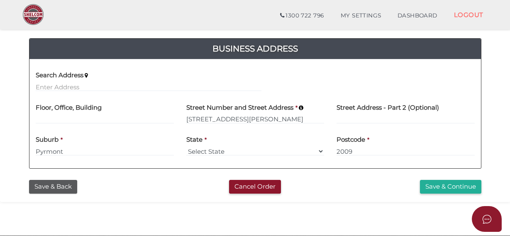
scroll to position [366, 0]
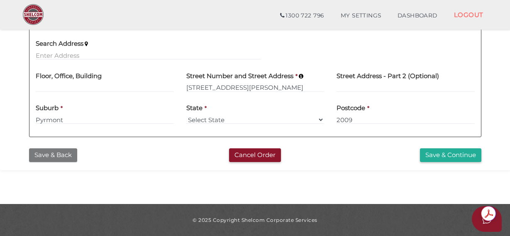
click at [43, 157] on button "Save & Back" at bounding box center [53, 155] width 48 height 14
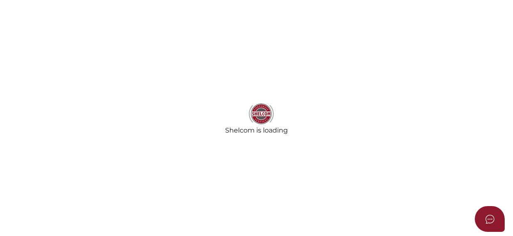
select select "[GEOGRAPHIC_DATA]"
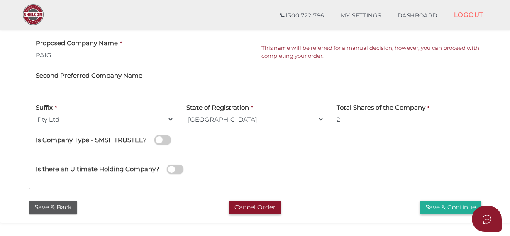
scroll to position [291, 0]
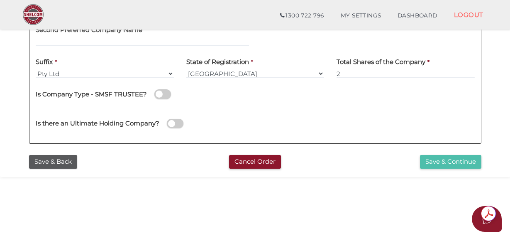
click at [435, 164] on button "Save & Continue" at bounding box center [450, 162] width 61 height 14
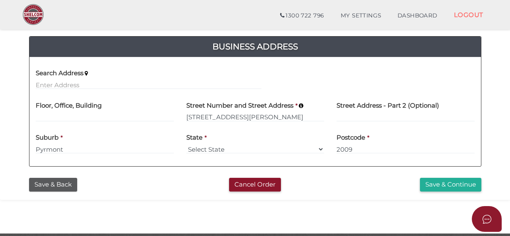
scroll to position [366, 0]
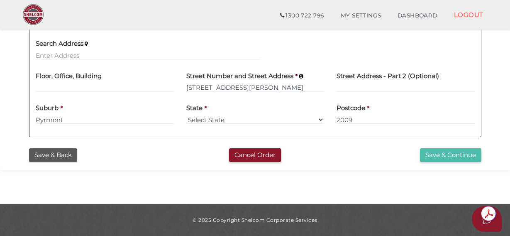
click at [449, 157] on button "Save & Continue" at bounding box center [450, 155] width 61 height 14
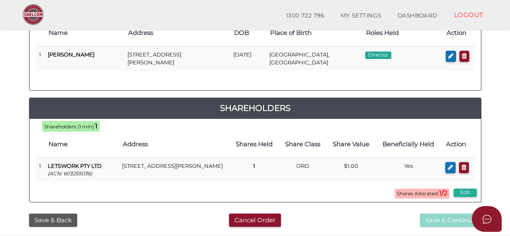
scroll to position [166, 0]
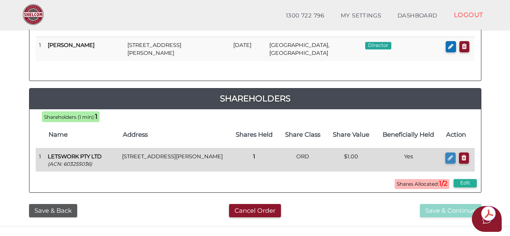
click at [448, 160] on icon "button" at bounding box center [450, 158] width 5 height 6
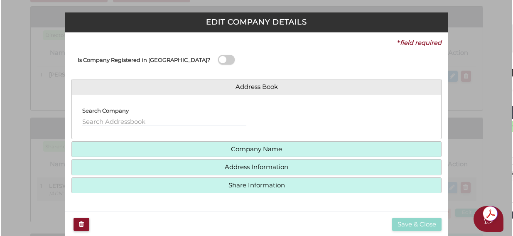
scroll to position [0, 0]
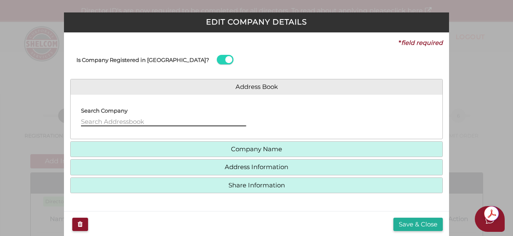
click at [102, 122] on input "text" at bounding box center [163, 121] width 165 height 9
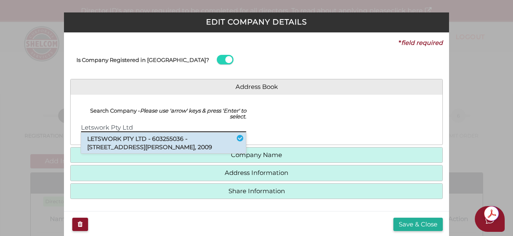
type input "Letswork Pty Ltd"
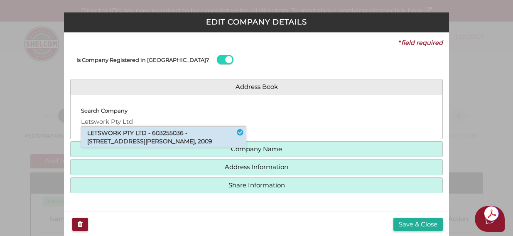
click at [118, 141] on li "LETSWORK PTY LTD - 603255036 - 100 Harris Street, Pyrmont, NSW, 2009" at bounding box center [163, 137] width 165 height 21
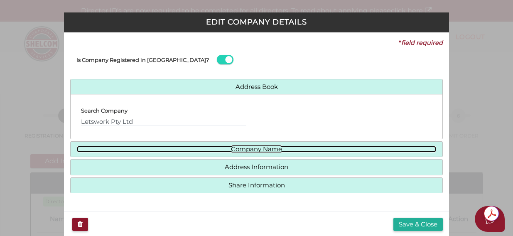
click at [242, 150] on link "Company Name" at bounding box center [256, 149] width 359 height 7
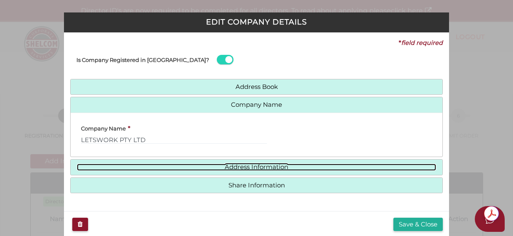
click at [255, 167] on link "Address Information" at bounding box center [256, 167] width 359 height 7
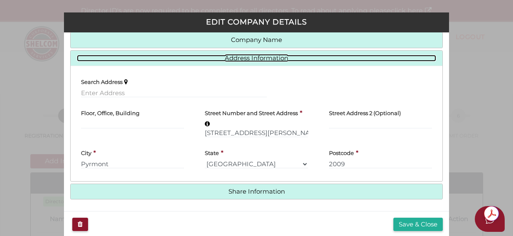
scroll to position [66, 0]
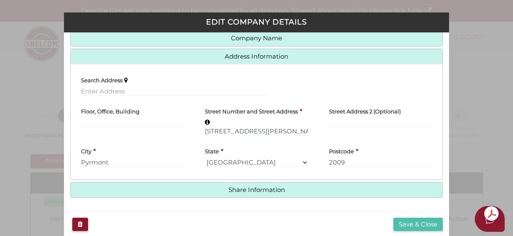
click at [410, 226] on button "Save & Close" at bounding box center [417, 225] width 49 height 14
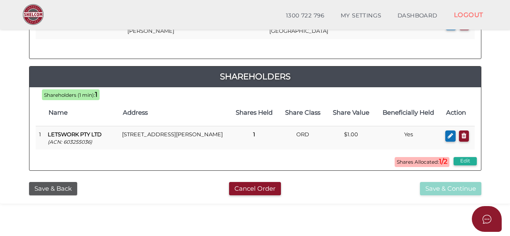
scroll to position [208, 0]
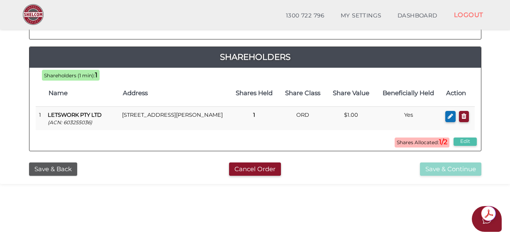
click at [469, 142] on button "Edit" at bounding box center [465, 141] width 23 height 8
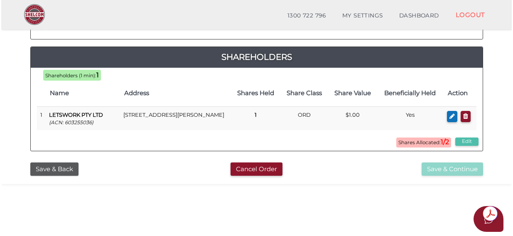
scroll to position [0, 0]
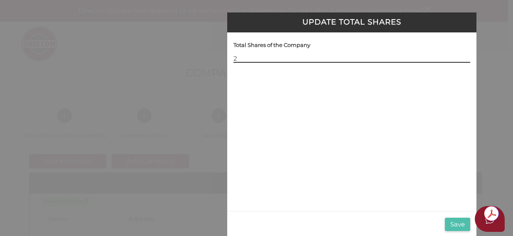
type input "2"
click at [454, 226] on button "Save" at bounding box center [457, 225] width 25 height 14
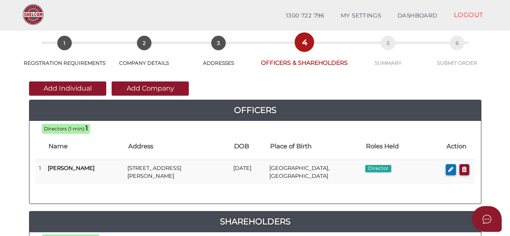
scroll to position [42, 0]
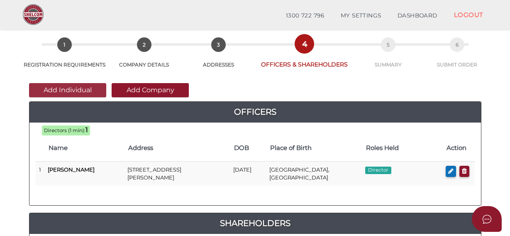
click at [56, 88] on button "Add Individual" at bounding box center [67, 90] width 77 height 14
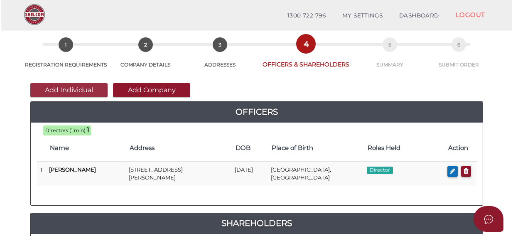
scroll to position [0, 0]
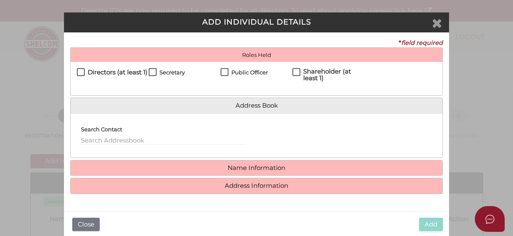
click at [435, 22] on icon "Close" at bounding box center [437, 23] width 10 height 12
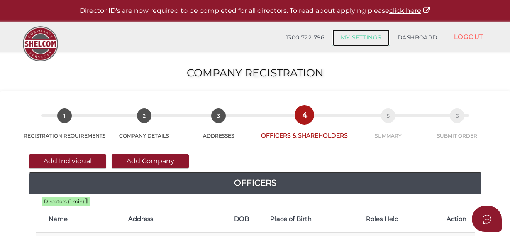
click at [364, 38] on link "MY SETTINGS" at bounding box center [361, 37] width 57 height 17
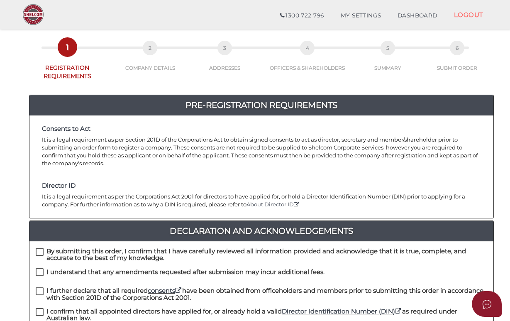
scroll to position [83, 0]
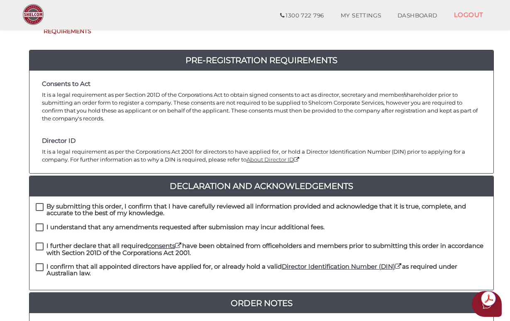
click at [40, 203] on label "By submitting this order, I confirm that I have carefully reviewed all informat…" at bounding box center [262, 208] width 452 height 10
checkbox input "true"
click at [39, 224] on label "I understand that any amendments requested after submission may incur additiona…" at bounding box center [180, 229] width 289 height 10
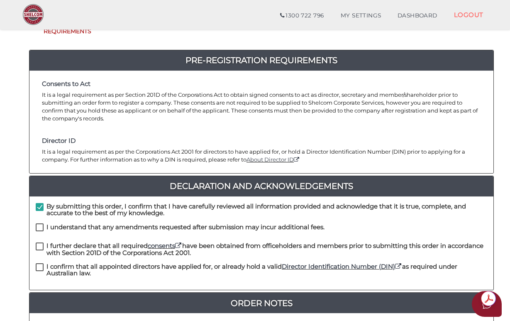
checkbox input "true"
click at [40, 243] on label "I further declare that all required consents have been obtained from officehold…" at bounding box center [262, 248] width 452 height 10
checkbox input "true"
click at [39, 263] on label "I confirm that all appointed directors have applied for, or already hold a vali…" at bounding box center [262, 268] width 452 height 10
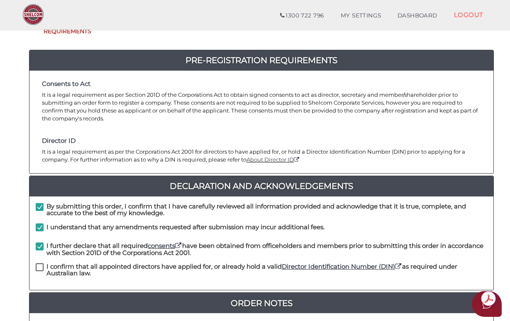
checkbox input "true"
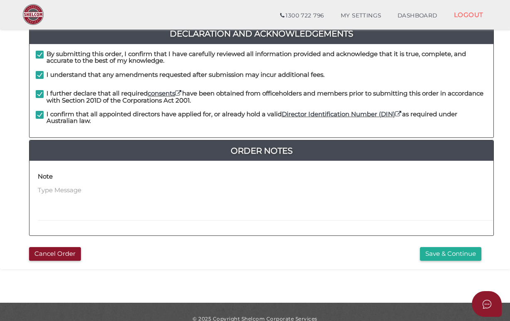
scroll to position [241, 0]
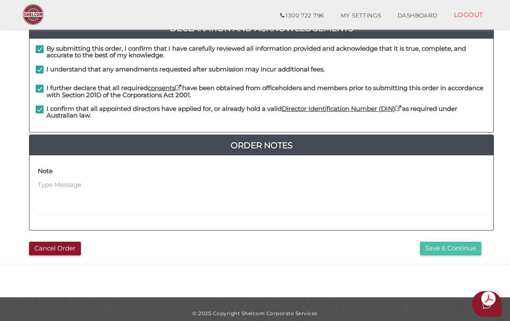
click at [455, 242] on button "Save & Continue" at bounding box center [450, 249] width 61 height 14
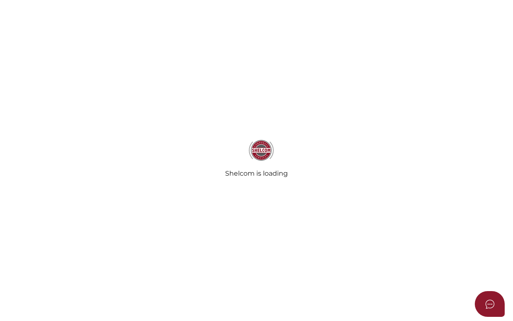
select select "[GEOGRAPHIC_DATA]"
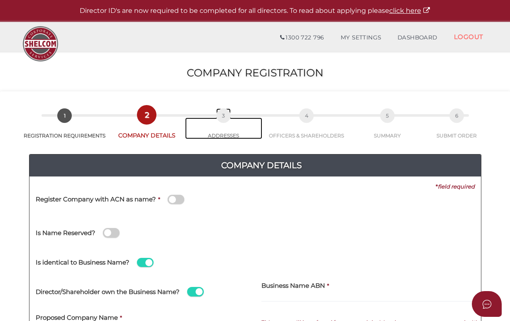
click at [222, 137] on link "3 ADDRESSES" at bounding box center [223, 129] width 77 height 22
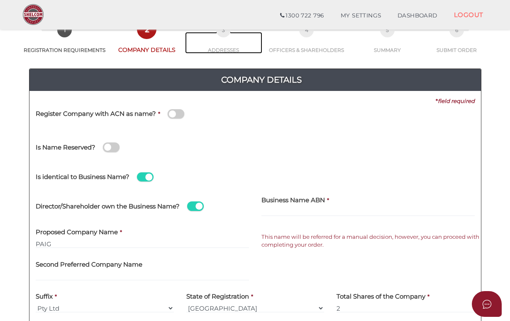
scroll to position [42, 0]
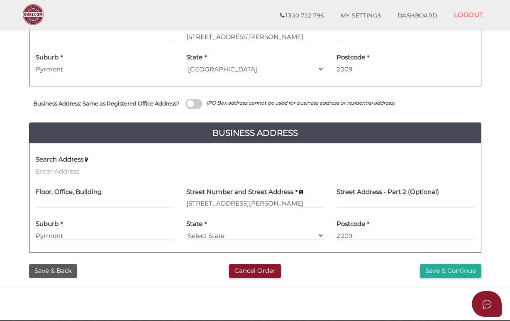
scroll to position [280, 0]
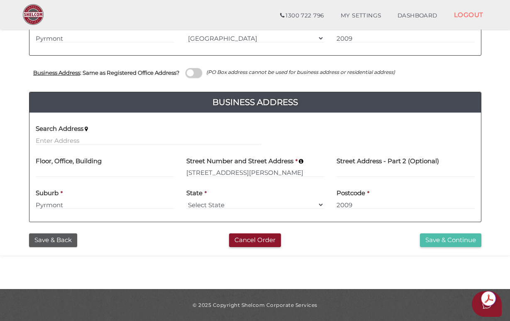
click at [437, 242] on button "Save & Continue" at bounding box center [450, 240] width 61 height 14
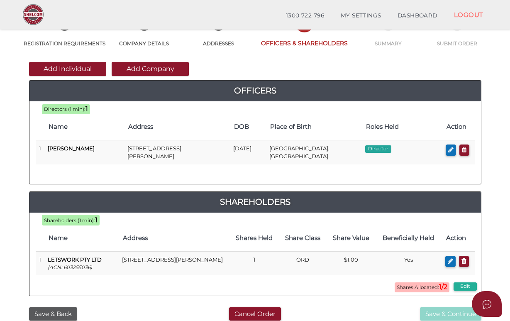
scroll to position [83, 0]
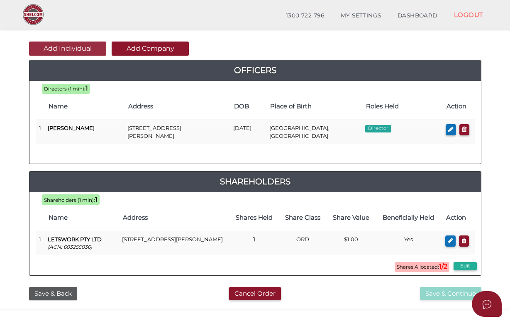
click at [64, 50] on button "Add Individual" at bounding box center [67, 49] width 77 height 14
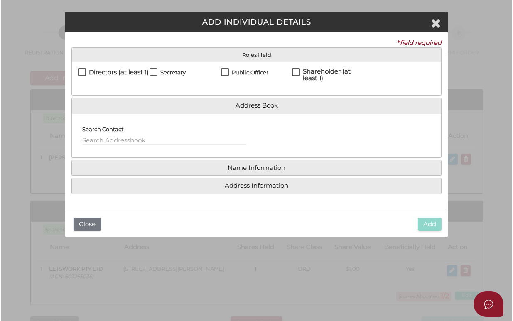
scroll to position [0, 0]
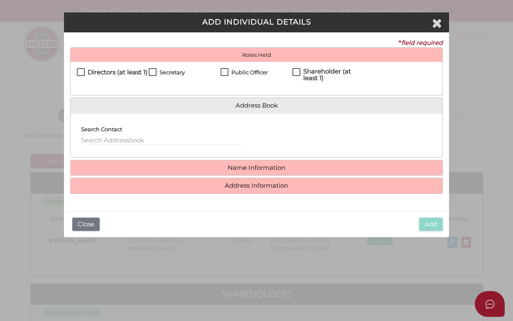
click at [82, 72] on label "Directors (at least 1)" at bounding box center [112, 74] width 71 height 10
checkbox input "true"
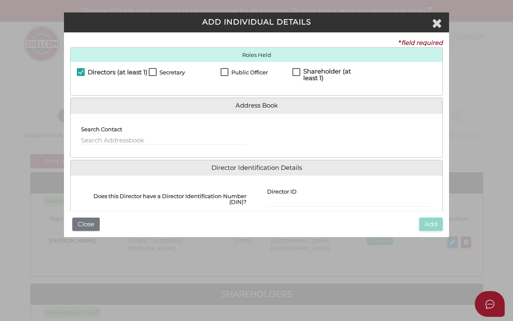
click at [297, 70] on label "Shareholder (at least 1)" at bounding box center [328, 73] width 72 height 10
checkbox input "true"
click at [120, 138] on input "text" at bounding box center [163, 140] width 165 height 9
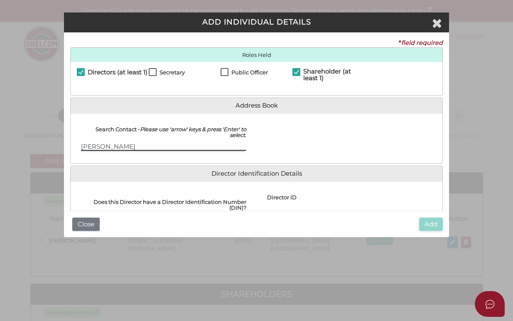
type input "Karan Sharma"
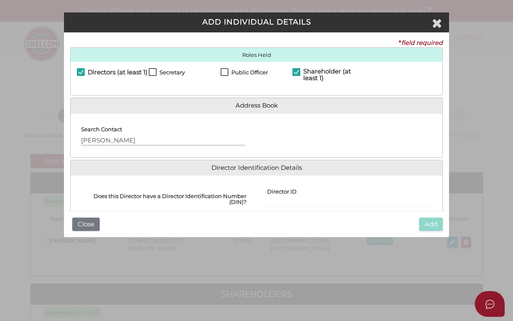
click at [169, 140] on div "Search Contact Karan Sharma" at bounding box center [163, 132] width 165 height 25
click at [164, 143] on input "Karan Sharma" at bounding box center [163, 140] width 165 height 9
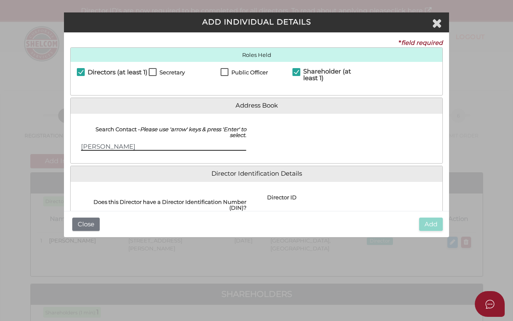
click at [155, 147] on input "Karan Sharma" at bounding box center [163, 146] width 165 height 9
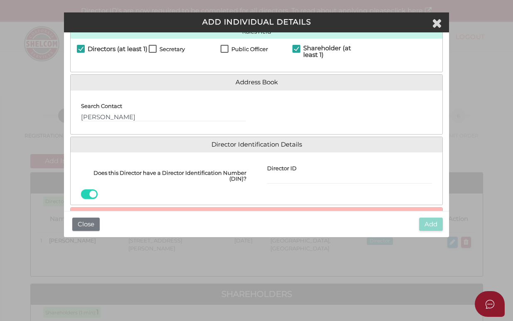
scroll to position [83, 0]
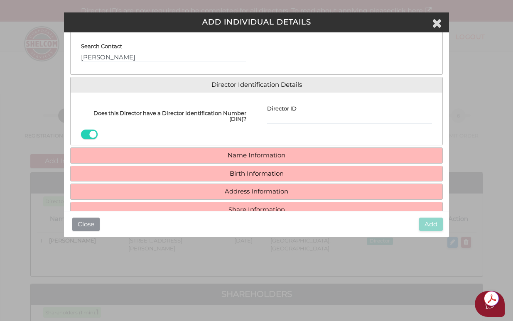
click at [91, 223] on button "Close" at bounding box center [85, 225] width 27 height 14
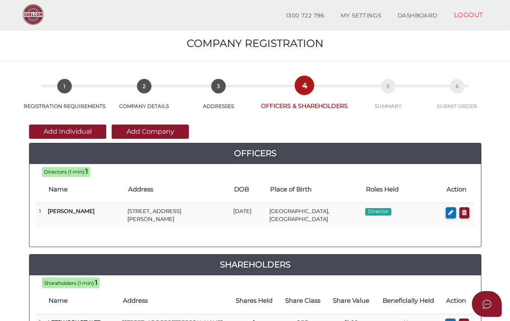
scroll to position [42, 0]
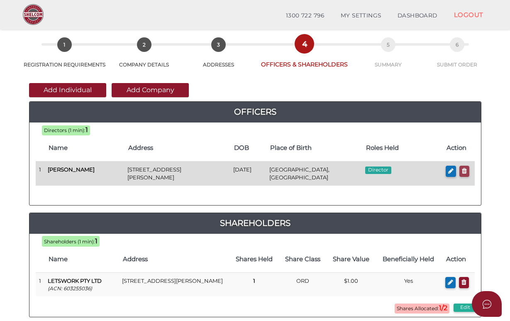
click at [466, 169] on icon "button" at bounding box center [464, 171] width 5 height 6
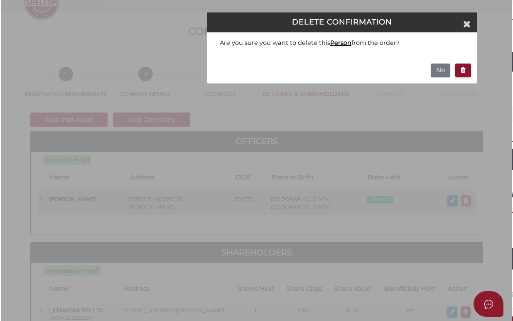
scroll to position [0, 0]
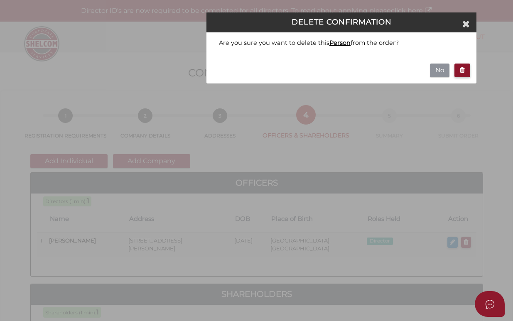
click at [434, 75] on button "No" at bounding box center [440, 71] width 20 height 14
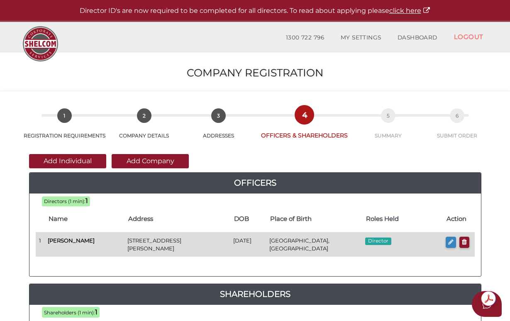
click at [449, 244] on icon "button" at bounding box center [451, 242] width 5 height 6
checkbox input "true"
type input "0"
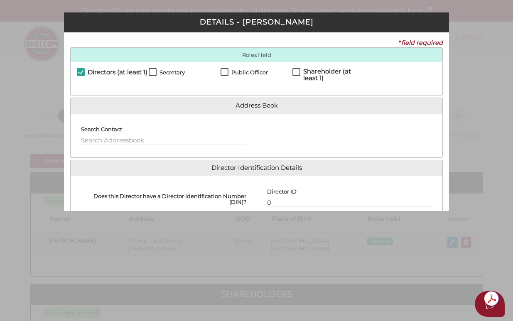
click at [296, 70] on label "Shareholder (at least 1)" at bounding box center [328, 73] width 72 height 10
checkbox input "true"
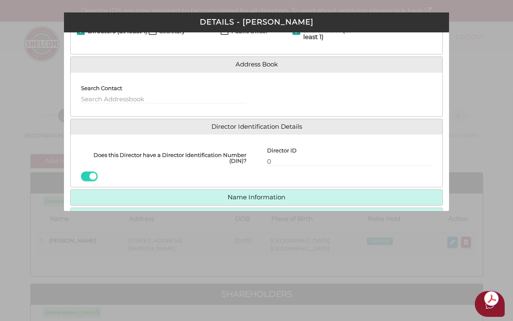
scroll to position [42, 0]
click at [95, 98] on input "text" at bounding box center [163, 98] width 165 height 9
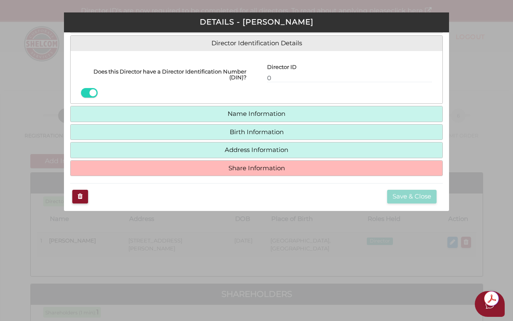
scroll to position [130, 0]
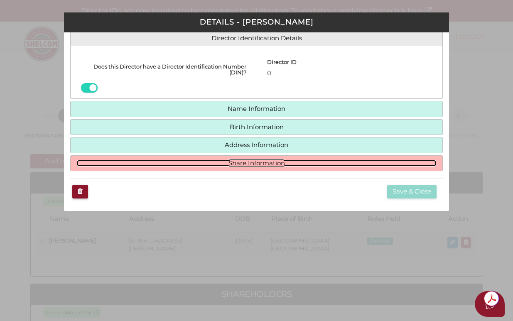
click at [197, 163] on link "Share Information" at bounding box center [256, 163] width 359 height 7
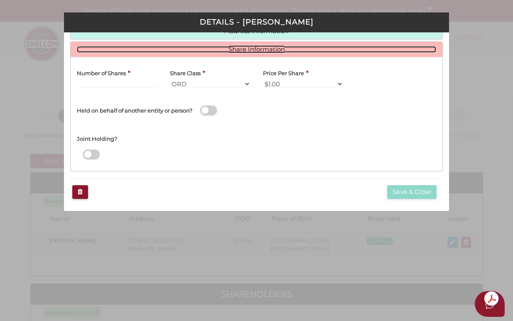
scroll to position [147, 0]
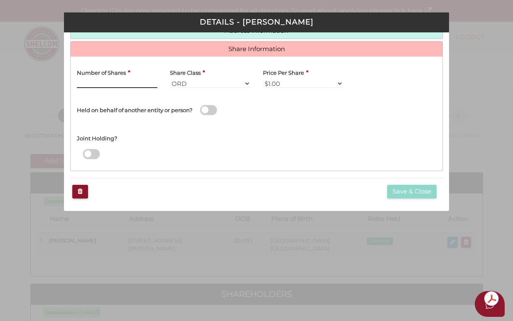
click at [92, 85] on input "Number of Shares" at bounding box center [117, 83] width 81 height 9
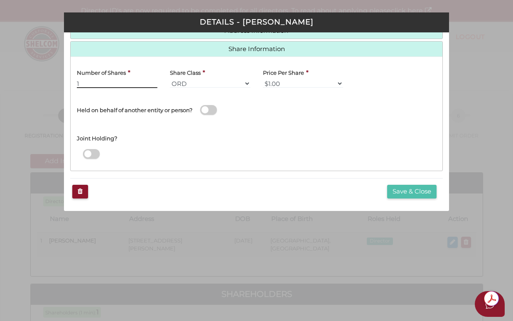
type input "1"
click at [408, 192] on button "Save & Close" at bounding box center [411, 192] width 49 height 14
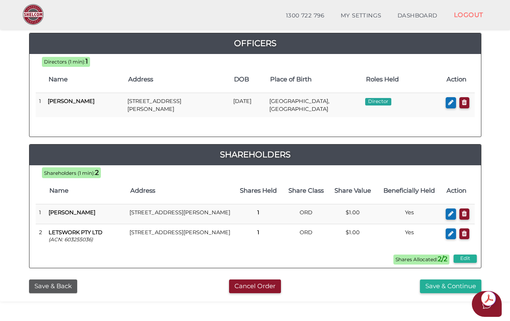
scroll to position [166, 0]
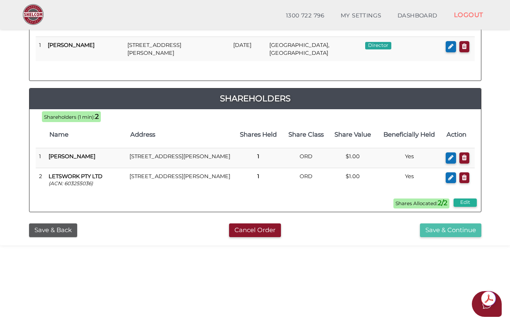
click at [442, 236] on button "Save & Continue" at bounding box center [450, 230] width 61 height 14
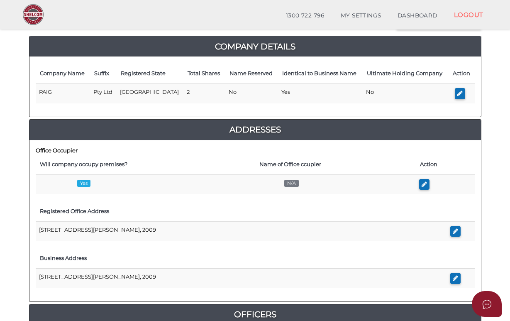
scroll to position [92, 0]
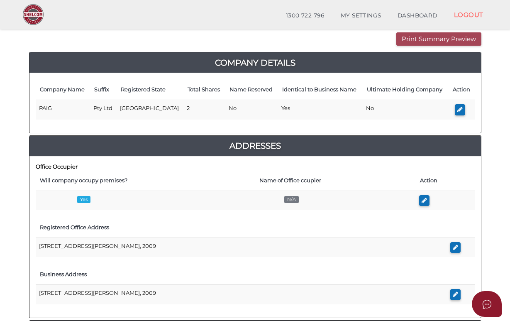
click at [423, 40] on button "Print Summary Preview" at bounding box center [439, 39] width 85 height 14
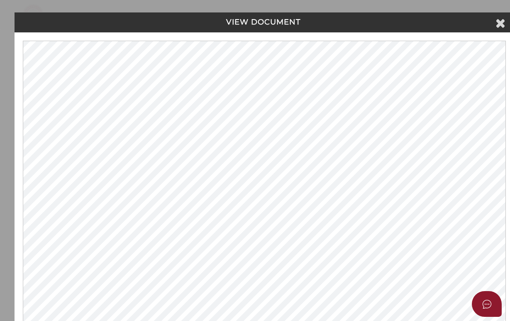
scroll to position [0, 0]
click at [499, 26] on icon at bounding box center [502, 23] width 10 height 12
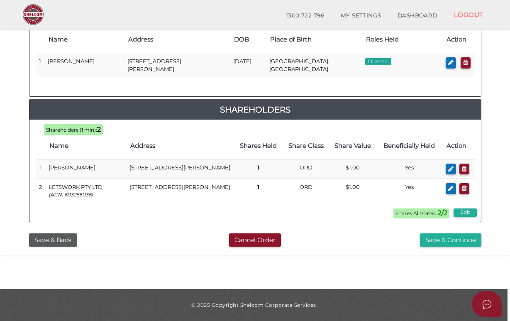
scroll to position [425, 0]
click at [450, 239] on button "Save & Continue" at bounding box center [450, 240] width 61 height 14
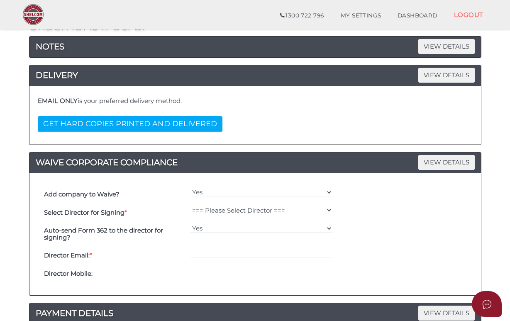
scroll to position [125, 0]
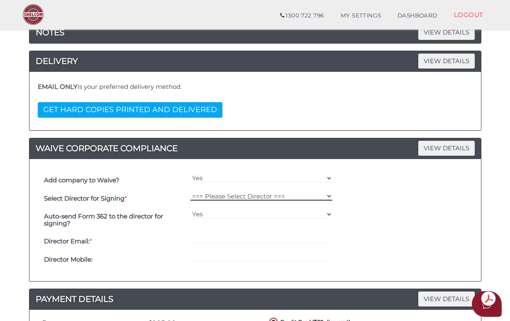
click at [331, 196] on select "=== Please Select Director === [PERSON_NAME]" at bounding box center [262, 195] width 142 height 9
select select "000026392"
click at [191, 191] on select "=== Please Select Director === [PERSON_NAME]" at bounding box center [262, 195] width 142 height 9
click at [398, 197] on div "Select Director for Signing * === Please Select Director === [PERSON_NAME]" at bounding box center [255, 198] width 427 height 18
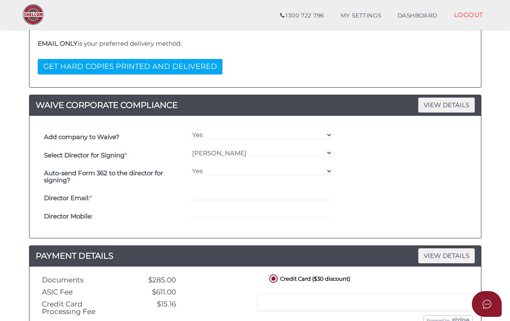
scroll to position [166, 0]
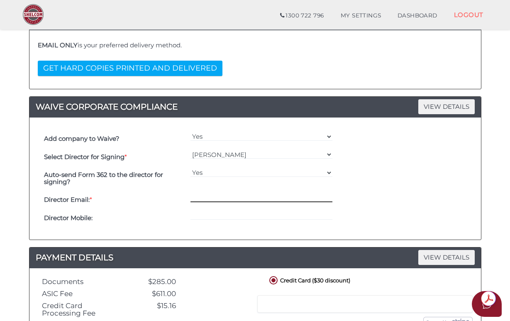
click at [204, 198] on input "email" at bounding box center [262, 197] width 142 height 9
click at [265, 179] on div "Yes No" at bounding box center [262, 178] width 147 height 25
click at [196, 198] on input "[EMAIL_ADDRESS][DOMAIN_NAME]" at bounding box center [262, 197] width 142 height 9
type input "[PERSON_NAME][EMAIL_ADDRESS][DOMAIN_NAME]"
click at [206, 216] on input "tel" at bounding box center [262, 215] width 142 height 9
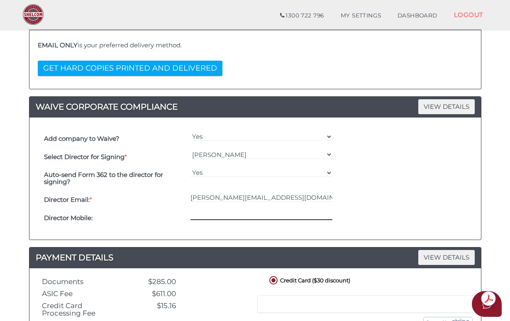
click at [204, 217] on input "tel" at bounding box center [262, 215] width 142 height 9
type input "0432034543"
click at [392, 201] on div "Director Email: * [PERSON_NAME][EMAIL_ADDRESS][DOMAIN_NAME]" at bounding box center [255, 200] width 427 height 18
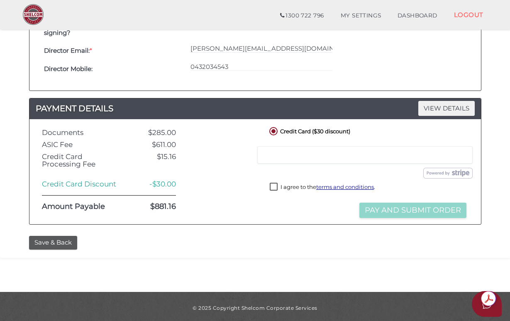
scroll to position [318, 0]
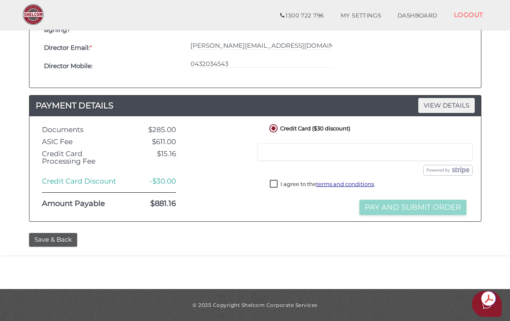
click at [276, 185] on label "I agree to the terms and conditions ." at bounding box center [323, 185] width 106 height 10
checkbox input "true"
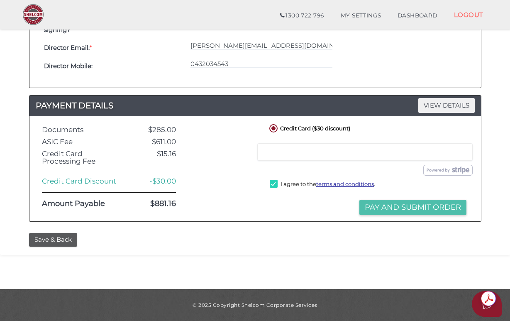
click at [410, 210] on button "Pay and Submit Order" at bounding box center [413, 207] width 107 height 15
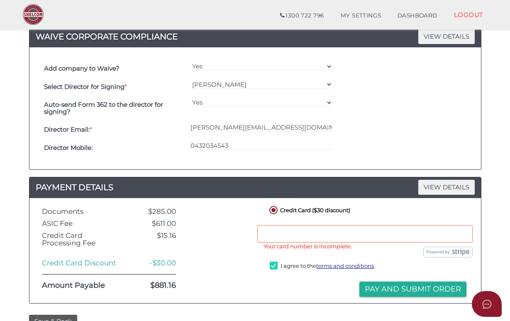
scroll to position [249, 0]
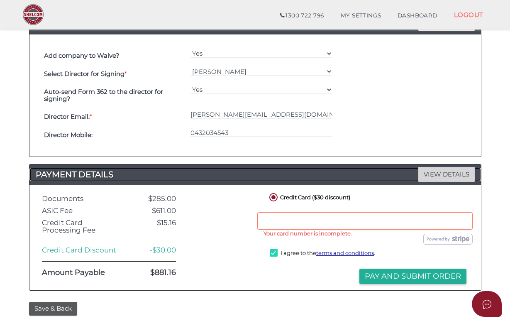
click at [433, 177] on span "VIEW DETAILS" at bounding box center [447, 174] width 56 height 15
click at [441, 175] on span "VIEW DETAILS" at bounding box center [447, 174] width 56 height 15
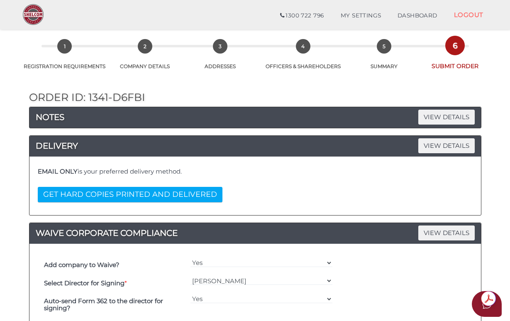
scroll to position [0, 0]
